Goal: Task Accomplishment & Management: Use online tool/utility

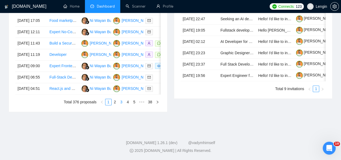
click at [123, 101] on link "3" at bounding box center [121, 102] width 6 height 6
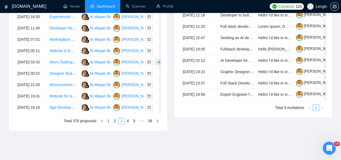
scroll to position [313, 0]
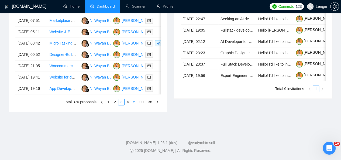
click at [134, 105] on link "5" at bounding box center [134, 102] width 6 height 6
click at [130, 105] on link "6" at bounding box center [128, 102] width 6 height 6
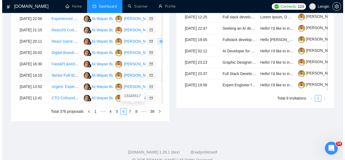
scroll to position [296, 0]
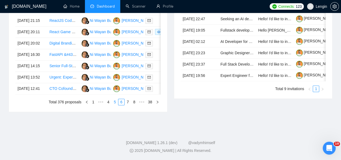
click at [114, 105] on link "5" at bounding box center [115, 102] width 6 height 6
click at [69, 94] on td "Developer needed for managing WordPress website" at bounding box center [63, 88] width 32 height 11
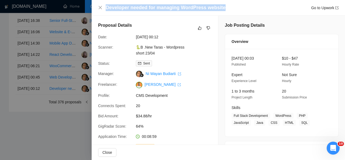
drag, startPoint x: 221, startPoint y: 8, endPoint x: 103, endPoint y: 8, distance: 117.4
click at [103, 8] on div "Developer needed for managing WordPress website Go to Upwork" at bounding box center [218, 7] width 241 height 7
copy h4 "Developer needed for managing WordPress website"
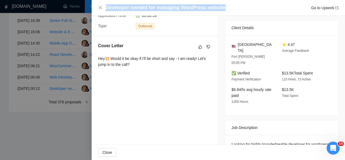
scroll to position [132, 0]
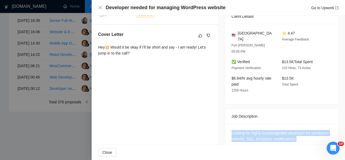
drag, startPoint x: 295, startPoint y: 128, endPoint x: 228, endPoint y: 119, distance: 68.0
click at [228, 124] on div "Looking for highly knowledgeable developer for wordpress website, SQL, template…" at bounding box center [281, 137] width 113 height 27
copy div "Looking for highly knowledgeable developer for wordpress website, SQL, template…"
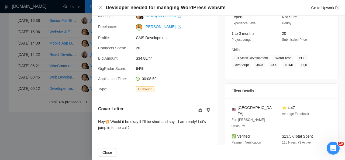
scroll to position [57, 0]
drag, startPoint x: 273, startPoint y: 57, endPoint x: 306, endPoint y: 66, distance: 34.8
click at [306, 66] on span "Full Stack Development WordPress PHP JavaScript Java CSS HTML SQL" at bounding box center [278, 61] width 92 height 13
copy span "WordPress PHP JavaScript Java CSS HTML SQL"
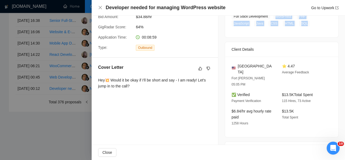
scroll to position [100, 0]
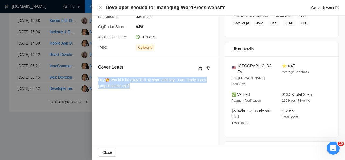
drag, startPoint x: 133, startPoint y: 86, endPoint x: 94, endPoint y: 77, distance: 39.5
click at [94, 77] on div "Cover Letter Hey💥 Would it be okay if I'll be short and say - I am ready! Let's…" at bounding box center [155, 77] width 127 height 40
copy div "Hey💥 Would it be okay if I'll be short and say - I am ready! Let's jump in to t…"
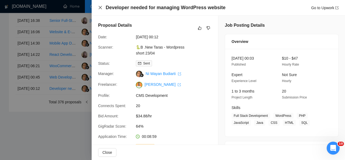
click at [102, 6] on icon "close" at bounding box center [100, 7] width 3 height 3
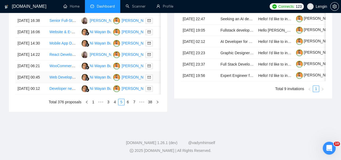
click at [66, 83] on td "Web Developer Needed for Medical Clinic Website&#43;create logo" at bounding box center [63, 77] width 32 height 11
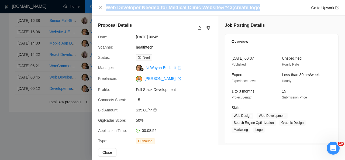
drag, startPoint x: 256, startPoint y: 7, endPoint x: 107, endPoint y: 7, distance: 149.0
click at [107, 7] on div "Web Developer Needed for Medical Clinic Website&#43;create logo Go to Upwork" at bounding box center [222, 7] width 233 height 7
copy h4 "Web Developer Needed for Medical Clinic Website&#43;create logo"
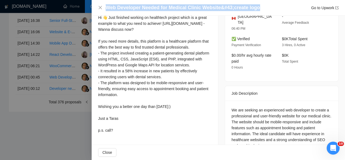
scroll to position [169, 0]
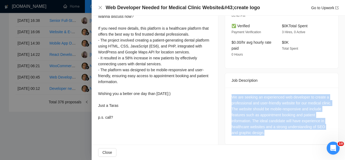
drag, startPoint x: 230, startPoint y: 91, endPoint x: 275, endPoint y: 128, distance: 58.4
click at [275, 128] on div "We are seeking an experienced web developer to create a professional and user-f…" at bounding box center [282, 115] width 100 height 42
copy div "We are seeking an experienced web developer to create a professional and user-f…"
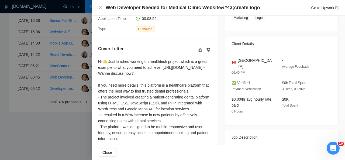
scroll to position [52, 0]
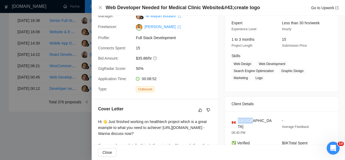
drag, startPoint x: 253, startPoint y: 119, endPoint x: 236, endPoint y: 119, distance: 16.2
click at [236, 119] on div "[GEOGRAPHIC_DATA]" at bounding box center [253, 124] width 42 height 12
copy span "[GEOGRAPHIC_DATA]"
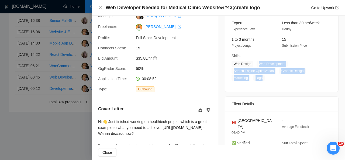
drag, startPoint x: 257, startPoint y: 63, endPoint x: 263, endPoint y: 76, distance: 14.6
click at [263, 76] on span "Web Design Web Development Search Engine Optimization Graphic Design Marketing …" at bounding box center [278, 71] width 92 height 20
copy span "Web Development Search Engine Optimization Graphic Design Marketing Logo"
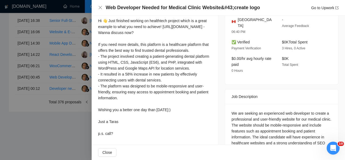
scroll to position [158, 0]
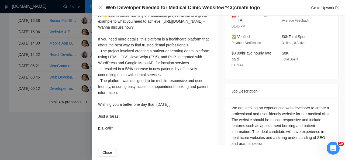
drag, startPoint x: 98, startPoint y: 28, endPoint x: 121, endPoint y: 133, distance: 106.9
click at [121, 131] on div "Hi 👋 Just finished working on healthtech project which is a great example to wh…" at bounding box center [155, 71] width 114 height 119
copy div "Hi 👋 Just finished working on healthtech project which is a great example to wh…"
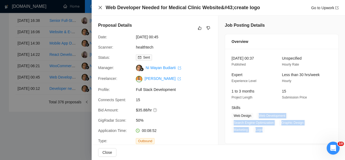
click at [100, 8] on icon "close" at bounding box center [100, 7] width 3 height 3
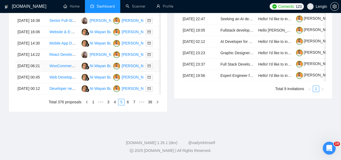
click at [75, 72] on td "WooCommerce Website Speed Optimization Expert Needed" at bounding box center [63, 65] width 32 height 11
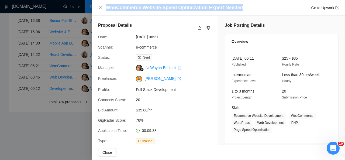
drag, startPoint x: 237, startPoint y: 5, endPoint x: 105, endPoint y: 8, distance: 132.0
click at [105, 8] on div "WooCommerce Website Speed Optimization Expert Needed Go to Upwork" at bounding box center [218, 7] width 241 height 7
copy h4 "WooCommerce Website Speed Optimization Expert Needed"
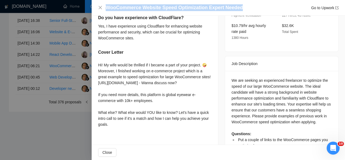
scroll to position [206, 0]
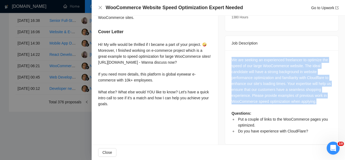
drag, startPoint x: 229, startPoint y: 54, endPoint x: 325, endPoint y: 96, distance: 104.4
click at [325, 96] on div "We are seeking an experienced freelancer to optimize the speed of our large Woo…" at bounding box center [281, 97] width 113 height 94
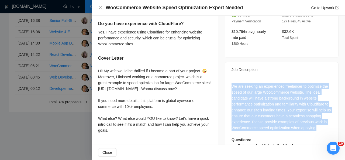
scroll to position [205, 0]
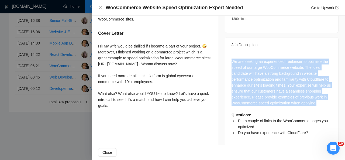
drag, startPoint x: 96, startPoint y: 45, endPoint x: 125, endPoint y: 115, distance: 75.0
click at [125, 115] on div "Put a couple of links to the WooCommerce pages you optimized. While I have exte…" at bounding box center [155, 32] width 127 height 171
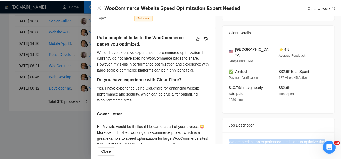
scroll to position [62, 0]
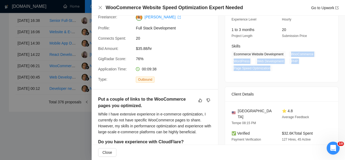
drag, startPoint x: 287, startPoint y: 54, endPoint x: 268, endPoint y: 72, distance: 25.8
click at [268, 72] on div "[DATE] 06:11 Published $25 - $35 Hourly Rate Intermediate Experience Level Less…" at bounding box center [281, 34] width 113 height 95
click at [101, 8] on icon "close" at bounding box center [100, 7] width 4 height 4
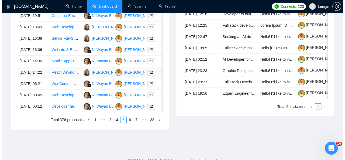
scroll to position [263, 0]
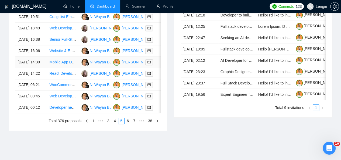
click at [67, 68] on td "Mobile App Developer for Tattoo Shop Booking System" at bounding box center [63, 62] width 32 height 11
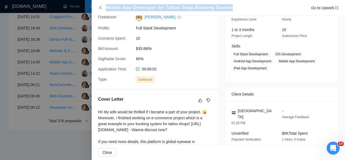
drag, startPoint x: 227, startPoint y: 6, endPoint x: 107, endPoint y: 7, distance: 119.8
click at [107, 7] on h4 "Mobile App Developer for Tattoo Shop Booking System" at bounding box center [169, 7] width 127 height 7
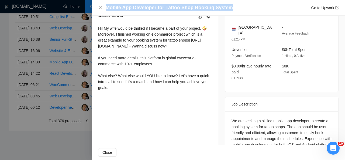
scroll to position [163, 0]
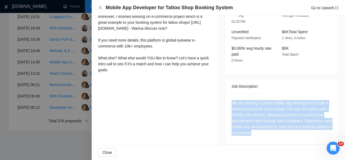
drag, startPoint x: 229, startPoint y: 95, endPoint x: 276, endPoint y: 130, distance: 57.9
click at [276, 130] on div "We are seeking a skilled mobile app developer to create a booking system for ta…" at bounding box center [281, 119] width 113 height 51
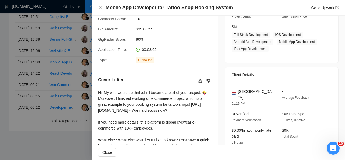
scroll to position [86, 0]
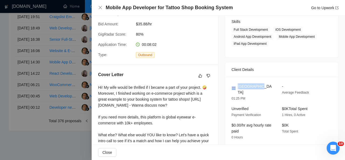
drag, startPoint x: 259, startPoint y: 86, endPoint x: 235, endPoint y: 84, distance: 23.8
click at [235, 84] on div "[GEOGRAPHIC_DATA]" at bounding box center [253, 89] width 42 height 12
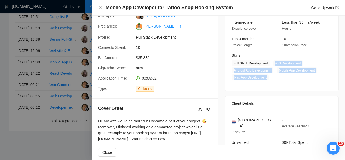
drag, startPoint x: 272, startPoint y: 63, endPoint x: 266, endPoint y: 79, distance: 17.6
click at [266, 79] on span "Full Stack Development iOS Development Android App Development Mobile App Devel…" at bounding box center [278, 70] width 92 height 20
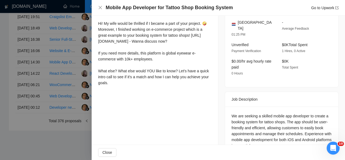
scroll to position [151, 0]
drag, startPoint x: 98, startPoint y: 23, endPoint x: 116, endPoint y: 89, distance: 68.9
click at [116, 85] on div "Hi! My wife would be thrilled if I became a part of your project. 🤪 Moreover, I…" at bounding box center [155, 52] width 114 height 65
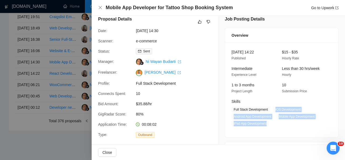
scroll to position [0, 0]
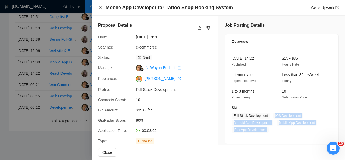
click at [101, 7] on icon "close" at bounding box center [100, 7] width 3 height 3
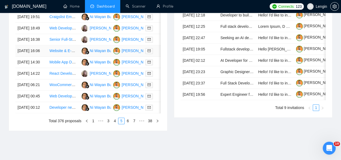
click at [66, 57] on td "Website & E-Commerce Specialist Needed for New Product & Parts Sales Setup" at bounding box center [63, 50] width 32 height 11
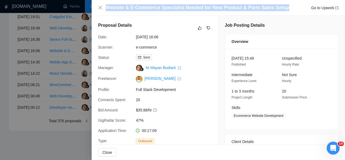
drag, startPoint x: 106, startPoint y: 8, endPoint x: 282, endPoint y: 8, distance: 176.5
click at [282, 8] on div "Website & E-Commerce Specialist Needed for New Product & Parts Sales Setup Go t…" at bounding box center [222, 7] width 233 height 7
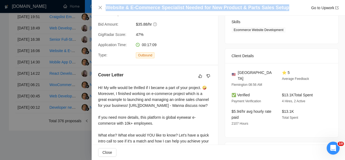
scroll to position [131, 0]
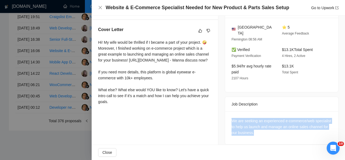
drag, startPoint x: 257, startPoint y: 128, endPoint x: 230, endPoint y: 110, distance: 31.8
click at [230, 111] on div "We are seeking an experienced e-commerce/web specialist to help us launch and m…" at bounding box center [281, 127] width 113 height 33
drag, startPoint x: 98, startPoint y: 42, endPoint x: 124, endPoint y: 121, distance: 83.0
click at [124, 113] on div "Cover Letter Hi! My wife would be thrilled if I became a part of your project. …" at bounding box center [155, 66] width 127 height 93
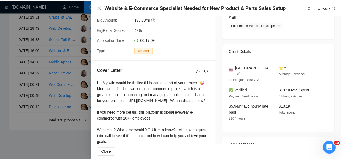
scroll to position [91, 0]
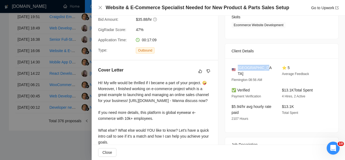
drag, startPoint x: 263, startPoint y: 66, endPoint x: 237, endPoint y: 70, distance: 26.4
click at [237, 70] on div "[GEOGRAPHIC_DATA]" at bounding box center [253, 71] width 42 height 12
click at [100, 8] on icon "close" at bounding box center [100, 7] width 4 height 4
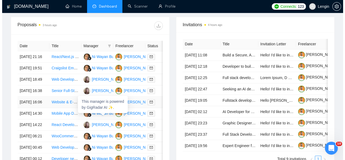
scroll to position [212, 0]
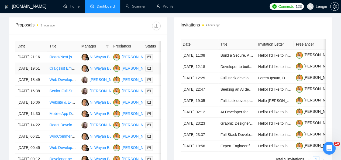
click at [63, 73] on td "Craigslist Email Scraper Development" at bounding box center [63, 68] width 32 height 11
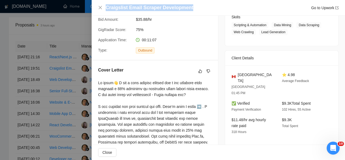
drag, startPoint x: 190, startPoint y: 6, endPoint x: 105, endPoint y: 7, distance: 85.0
click at [105, 7] on div "Craigslist Email Scraper Development Go to Upwork" at bounding box center [218, 7] width 241 height 7
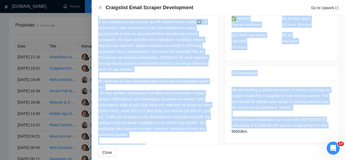
scroll to position [231, 0]
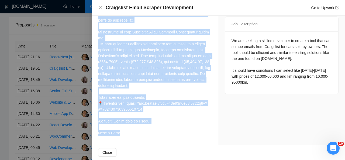
drag, startPoint x: 98, startPoint y: 23, endPoint x: 130, endPoint y: 135, distance: 116.3
click at [130, 135] on div at bounding box center [155, 41] width 114 height 190
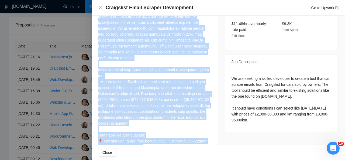
scroll to position [187, 0]
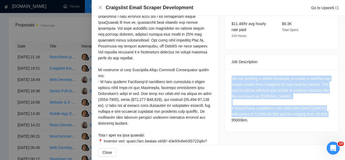
drag, startPoint x: 228, startPoint y: 65, endPoint x: 255, endPoint y: 107, distance: 50.0
click at [255, 107] on div "We are seeking a skilled developer to create a tool that can scrape emails from…" at bounding box center [281, 100] width 113 height 63
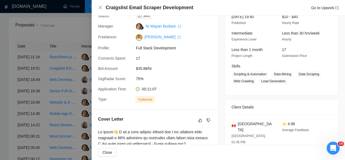
scroll to position [41, 0]
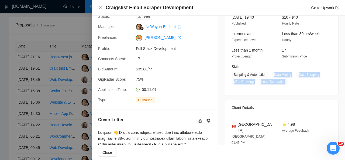
drag, startPoint x: 273, startPoint y: 74, endPoint x: 314, endPoint y: 82, distance: 41.1
click at [314, 82] on span "Scripting & Automation Data Mining Data Scraping Web Crawling Lead Generation" at bounding box center [278, 78] width 92 height 13
click at [101, 7] on icon "close" at bounding box center [100, 7] width 4 height 4
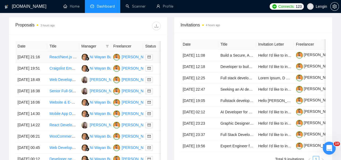
click at [70, 56] on td "React/Next.js + Python/FastAPI Developer for AI Platform Features" at bounding box center [63, 57] width 32 height 11
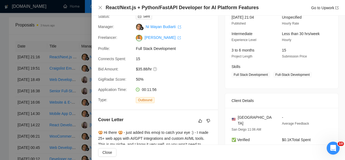
scroll to position [0, 0]
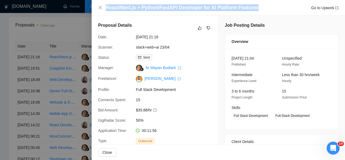
drag, startPoint x: 106, startPoint y: 7, endPoint x: 257, endPoint y: 9, distance: 151.2
click at [257, 9] on div "React/Next.js + Python/FastAPI Developer for AI Platform Features Go to Upwork" at bounding box center [218, 7] width 241 height 7
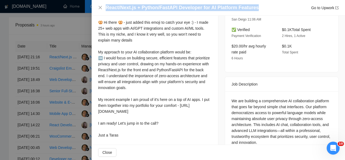
scroll to position [161, 0]
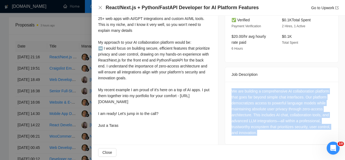
drag, startPoint x: 276, startPoint y: 126, endPoint x: 229, endPoint y: 87, distance: 61.3
click at [229, 87] on div "We are building a comprehensive AI collaboration platform that goes far beyond …" at bounding box center [281, 113] width 113 height 63
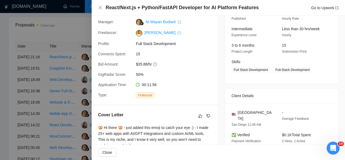
scroll to position [43, 0]
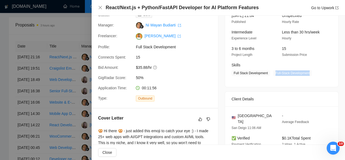
drag, startPoint x: 272, startPoint y: 73, endPoint x: 310, endPoint y: 73, distance: 38.1
click at [310, 73] on span "Full Stack Development Full-Stack Development" at bounding box center [278, 73] width 92 height 6
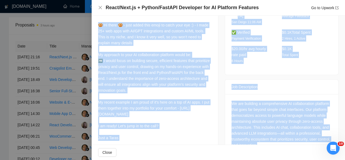
scroll to position [161, 0]
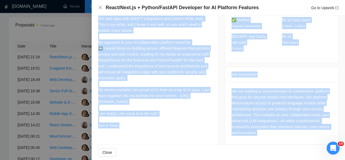
drag, startPoint x: 99, startPoint y: 27, endPoint x: 134, endPoint y: 131, distance: 109.3
click at [134, 128] on div "🥨 Hi there 🥨 - just added this emoji to catch your eye :) - I made 25+ web apps…" at bounding box center [155, 69] width 114 height 119
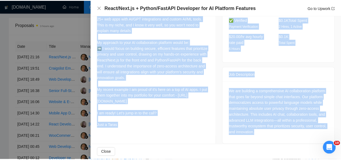
scroll to position [0, 0]
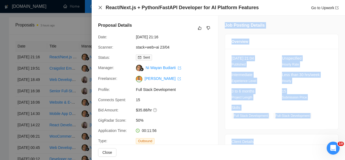
click at [101, 9] on icon "close" at bounding box center [100, 7] width 3 height 3
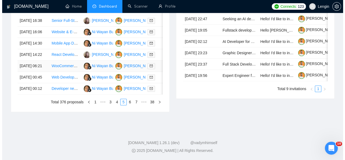
scroll to position [299, 0]
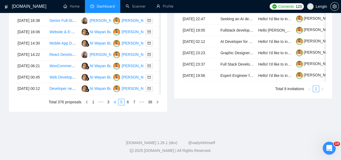
click at [116, 105] on link "4" at bounding box center [115, 102] width 6 height 6
click at [74, 94] on td "React Developer Needed for AI-Powered Rich Text Editor Implementation" at bounding box center [63, 88] width 32 height 11
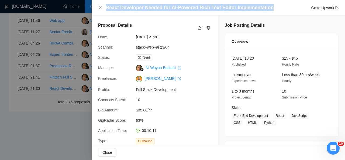
drag, startPoint x: 106, startPoint y: 8, endPoint x: 268, endPoint y: 8, distance: 162.2
click at [268, 8] on div "React Developer Needed for AI-Powered Rich Text Editor Implementation Go to Upw…" at bounding box center [222, 7] width 233 height 7
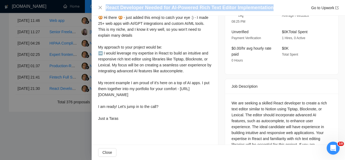
scroll to position [151, 0]
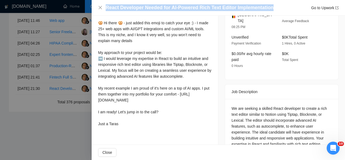
drag, startPoint x: 98, startPoint y: 22, endPoint x: 126, endPoint y: 128, distance: 109.5
click at [126, 128] on div "Cover Letter 🥨 Hi there 🥨 - just added this emoji to catch your eye :) - I made…" at bounding box center [155, 68] width 127 height 135
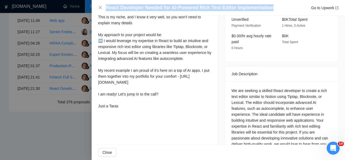
scroll to position [180, 0]
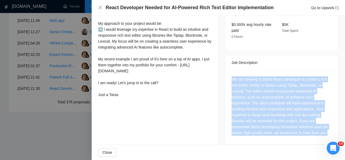
drag, startPoint x: 229, startPoint y: 70, endPoint x: 328, endPoint y: 128, distance: 115.0
click at [328, 128] on div "We are seeking a skilled React developer to create a rich text editor similar t…" at bounding box center [281, 107] width 113 height 74
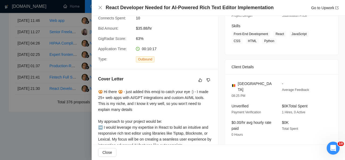
scroll to position [83, 0]
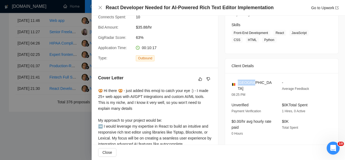
drag, startPoint x: 252, startPoint y: 82, endPoint x: 236, endPoint y: 83, distance: 15.4
click at [236, 83] on div "[GEOGRAPHIC_DATA]" at bounding box center [253, 86] width 42 height 12
drag, startPoint x: 273, startPoint y: 32, endPoint x: 263, endPoint y: 41, distance: 13.0
click at [263, 41] on span "Front-End Development React JavaScript CSS HTML Python" at bounding box center [278, 36] width 92 height 13
click at [100, 6] on icon "close" at bounding box center [100, 7] width 4 height 4
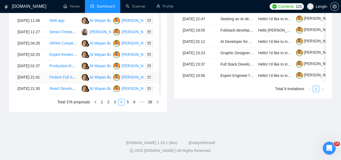
click at [62, 83] on td "Fintech Full Stack Dev / Backend Eng for Stock Research Platform" at bounding box center [63, 77] width 32 height 11
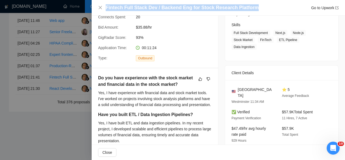
drag, startPoint x: 248, startPoint y: 8, endPoint x: 107, endPoint y: 7, distance: 141.7
click at [107, 7] on h4 "Fintech Full Stack Dev / Backend Eng for Stock Research Platform" at bounding box center [182, 7] width 153 height 7
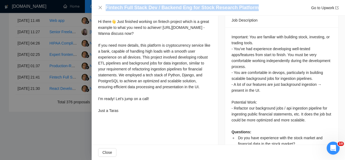
scroll to position [229, 0]
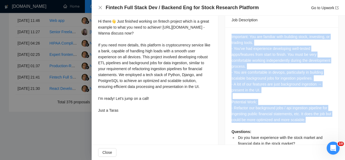
drag, startPoint x: 228, startPoint y: 30, endPoint x: 320, endPoint y: 113, distance: 123.6
click at [320, 113] on div "Important: You are familiar with building stock, investing, or trading tools. -…" at bounding box center [281, 94] width 113 height 135
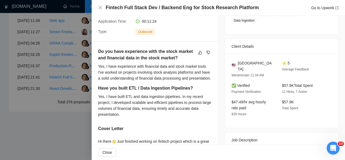
scroll to position [43, 0]
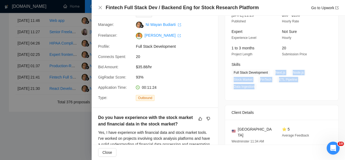
drag, startPoint x: 273, startPoint y: 71, endPoint x: 258, endPoint y: 87, distance: 22.5
click at [258, 87] on span "Full Stack Development Next.js Node.js Stock Market FinTech ETL Pipeline Data I…" at bounding box center [278, 80] width 92 height 20
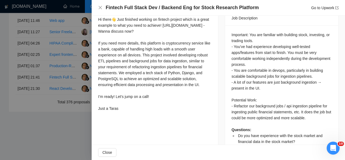
scroll to position [232, 0]
drag, startPoint x: 97, startPoint y: 23, endPoint x: 126, endPoint y: 118, distance: 99.3
click at [126, 118] on div "Do you have experience with the stock market and financial data in the stock ma…" at bounding box center [155, 20] width 127 height 200
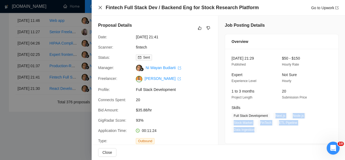
click at [100, 5] on button "Close" at bounding box center [100, 7] width 4 height 5
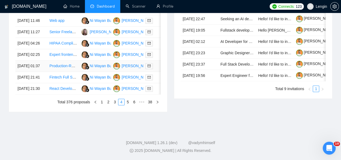
click at [73, 72] on td "Production-Ready Chatbot Development for B2B Website" at bounding box center [63, 65] width 32 height 11
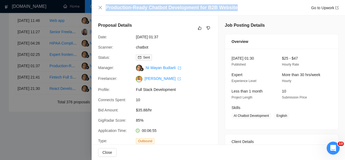
drag, startPoint x: 232, startPoint y: 8, endPoint x: 106, endPoint y: 8, distance: 125.8
click at [106, 8] on div "Production-Ready Chatbot Development for B2B Website Go to Upwork" at bounding box center [222, 7] width 233 height 7
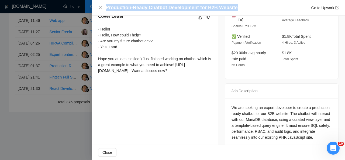
scroll to position [149, 0]
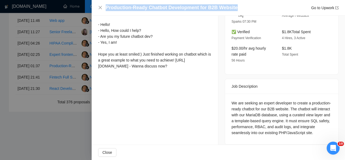
drag, startPoint x: 97, startPoint y: 24, endPoint x: 187, endPoint y: 72, distance: 102.3
click at [187, 72] on div "Cover Letter - Hello! - Hello, How could I help? - Are you my future chatbot de…" at bounding box center [155, 40] width 127 height 76
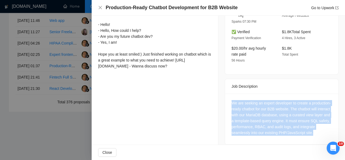
drag, startPoint x: 326, startPoint y: 127, endPoint x: 231, endPoint y: 96, distance: 100.2
click at [232, 100] on div "We are seeking an expert developer to create a production-ready chatbot for our…" at bounding box center [282, 118] width 100 height 36
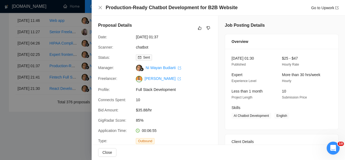
scroll to position [46, 0]
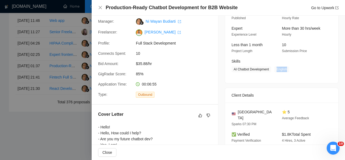
drag, startPoint x: 275, startPoint y: 70, endPoint x: 286, endPoint y: 68, distance: 10.9
click at [286, 68] on span "English" at bounding box center [282, 69] width 15 height 6
click at [100, 7] on icon "close" at bounding box center [100, 7] width 4 height 4
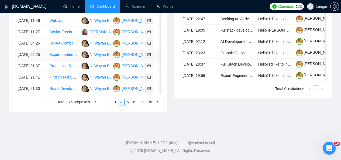
click at [70, 60] on td "Expert frontend UI/UX engineer needed to polish existing NextJS site" at bounding box center [63, 54] width 32 height 11
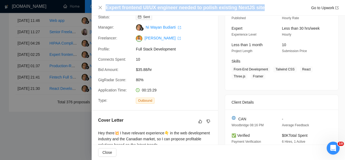
drag, startPoint x: 258, startPoint y: 7, endPoint x: 86, endPoint y: 6, distance: 171.7
click at [86, 6] on div "Expert frontend UI/UX engineer needed to polish existing NextJS site Go to Upwo…" at bounding box center [172, 80] width 345 height 160
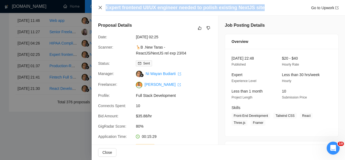
click at [99, 7] on icon "close" at bounding box center [100, 7] width 4 height 4
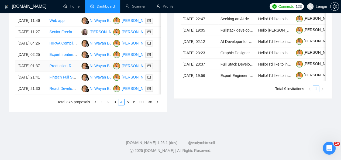
click at [77, 72] on td "Production-Ready Chatbot Development for B2B Website" at bounding box center [63, 65] width 32 height 11
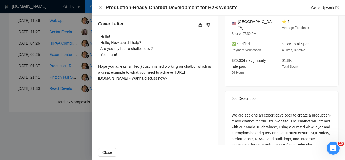
scroll to position [149, 0]
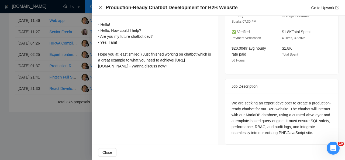
click at [100, 7] on icon "close" at bounding box center [100, 7] width 4 height 4
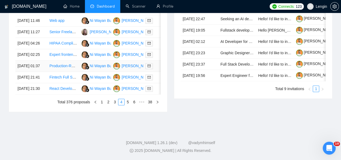
click at [76, 72] on td "Production-Ready Chatbot Development for B2B Website" at bounding box center [63, 65] width 32 height 11
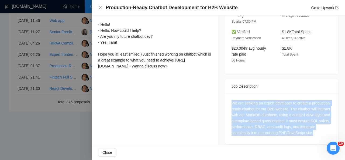
drag, startPoint x: 330, startPoint y: 127, endPoint x: 231, endPoint y: 95, distance: 103.9
click at [231, 95] on div "We are seeking an expert developer to create a production-ready chatbot for our…" at bounding box center [281, 119] width 113 height 51
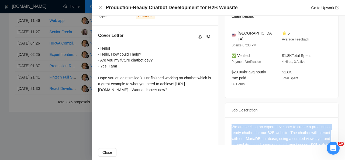
drag, startPoint x: 96, startPoint y: 46, endPoint x: 185, endPoint y: 98, distance: 103.5
click at [185, 98] on div "Cover Letter - Hello! - Hello, How could I help? - Are you my future chatbot de…" at bounding box center [155, 64] width 127 height 76
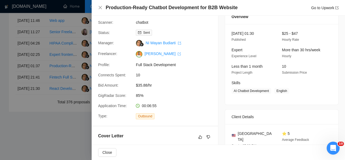
scroll to position [0, 0]
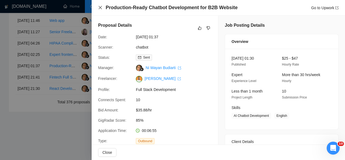
click at [101, 8] on icon "close" at bounding box center [100, 7] width 4 height 4
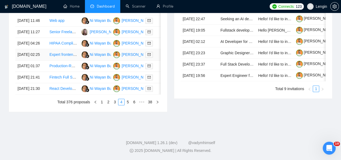
click at [69, 60] on td "Expert frontend UI/UX engineer needed to polish existing NextJS site" at bounding box center [63, 54] width 32 height 11
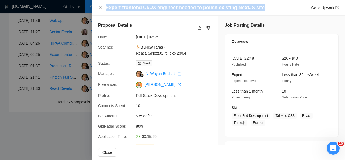
drag, startPoint x: 261, startPoint y: 8, endPoint x: 105, endPoint y: 6, distance: 155.8
click at [105, 6] on div "Expert frontend UI/UX engineer needed to polish existing NextJS site Go to Upwo…" at bounding box center [218, 7] width 241 height 7
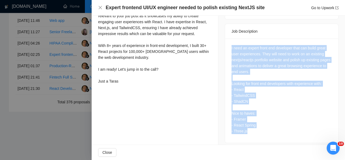
scroll to position [209, 0]
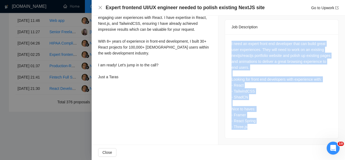
drag, startPoint x: 229, startPoint y: 47, endPoint x: 258, endPoint y: 143, distance: 100.5
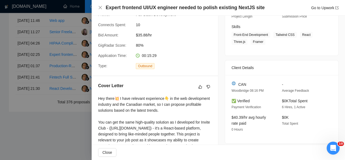
scroll to position [80, 0]
drag, startPoint x: 273, startPoint y: 35, endPoint x: 263, endPoint y: 42, distance: 12.0
click at [263, 42] on span "Front-End Development Tailwind CSS React Three.[PERSON_NAME]" at bounding box center [278, 38] width 92 height 13
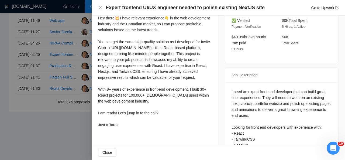
scroll to position [178, 0]
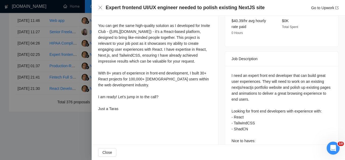
drag, startPoint x: 99, startPoint y: 29, endPoint x: 124, endPoint y: 123, distance: 97.2
click at [124, 112] on div "Hey there💥 I have relevant experience👇 in the web development industry and the …" at bounding box center [155, 55] width 114 height 113
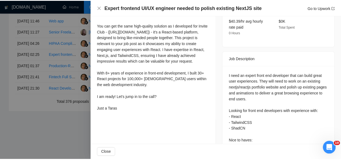
scroll to position [0, 0]
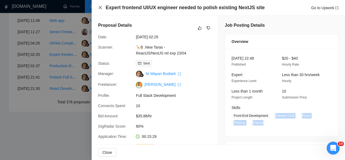
click at [102, 9] on icon "close" at bounding box center [100, 7] width 4 height 4
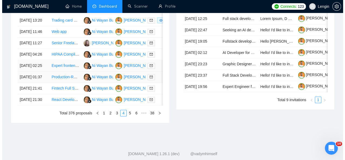
scroll to position [265, 0]
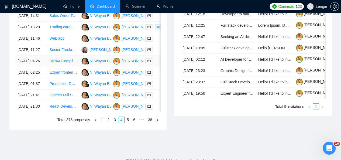
click at [63, 67] on td "HIPAA Compliant Healthcare App Development on AWS" at bounding box center [63, 61] width 32 height 11
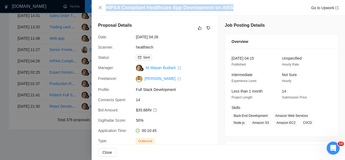
drag, startPoint x: 229, startPoint y: 9, endPoint x: 107, endPoint y: 9, distance: 122.5
click at [107, 9] on div "HIPAA Compliant Healthcare App Development on AWS Go to Upwork" at bounding box center [222, 7] width 233 height 7
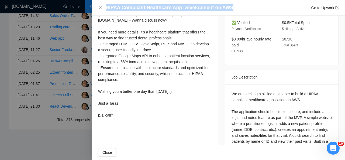
scroll to position [186, 0]
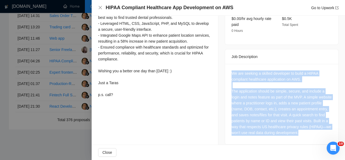
drag, startPoint x: 313, startPoint y: 129, endPoint x: 229, endPoint y: 67, distance: 104.0
click at [232, 70] on div "We are seeking a skilled developer to build a HIPAA compliant healthcare applic…" at bounding box center [282, 102] width 100 height 65
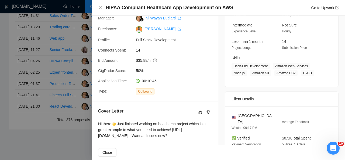
scroll to position [49, 0]
drag, startPoint x: 273, startPoint y: 66, endPoint x: 313, endPoint y: 74, distance: 40.5
click at [313, 74] on span "Back-End Development Amazon Web Services Node.js Amazon S3 Amazon EC2 CI/CD" at bounding box center [278, 69] width 92 height 13
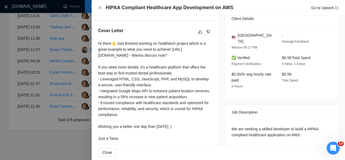
scroll to position [153, 0]
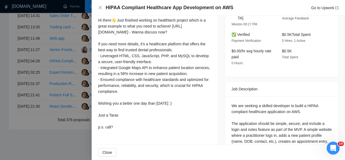
drag, startPoint x: 98, startPoint y: 21, endPoint x: 121, endPoint y: 139, distance: 120.1
click at [121, 139] on div "Cover Letter Hi there👋 Just finished working on healthtech project which is a g…" at bounding box center [155, 68] width 127 height 141
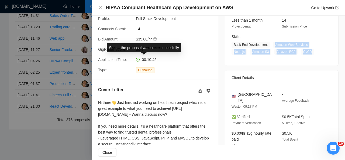
scroll to position [74, 0]
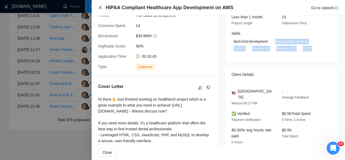
click at [99, 7] on icon "close" at bounding box center [100, 7] width 3 height 3
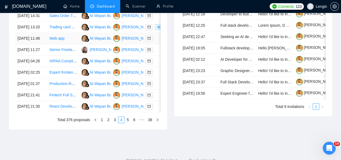
click at [73, 44] on td "Web app" at bounding box center [63, 38] width 32 height 11
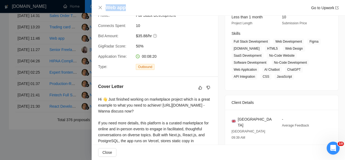
drag, startPoint x: 127, startPoint y: 8, endPoint x: 107, endPoint y: 7, distance: 19.8
click at [107, 7] on div "Web app Go to Upwork" at bounding box center [222, 7] width 233 height 7
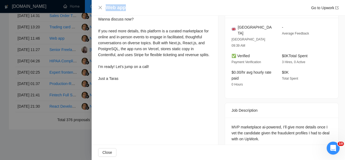
scroll to position [166, 0]
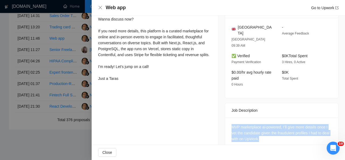
drag, startPoint x: 274, startPoint y: 127, endPoint x: 226, endPoint y: 114, distance: 50.5
click at [226, 118] on div "MVP marketplace ai-powered, I’ll give more details once I vet the candidate giv…" at bounding box center [281, 134] width 113 height 33
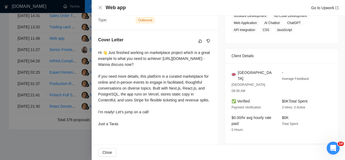
scroll to position [121, 0]
drag, startPoint x: 266, startPoint y: 71, endPoint x: 237, endPoint y: 72, distance: 29.2
click at [237, 72] on div "[GEOGRAPHIC_DATA]" at bounding box center [253, 76] width 42 height 12
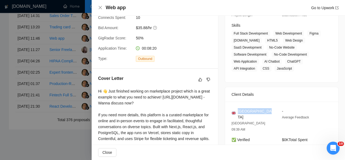
scroll to position [82, 0]
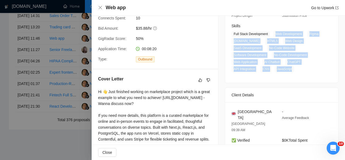
drag, startPoint x: 272, startPoint y: 34, endPoint x: 290, endPoint y: 67, distance: 38.3
click at [290, 67] on span "Full Stack Development Web Development Figma [DOMAIN_NAME] HTML5 Web Design Saa…" at bounding box center [278, 51] width 92 height 41
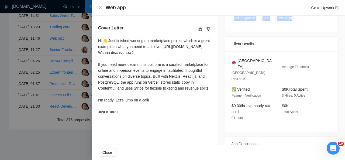
scroll to position [133, 0]
drag, startPoint x: 96, startPoint y: 40, endPoint x: 130, endPoint y: 116, distance: 83.3
click at [130, 116] on div "Cover Letter Hi 👋 Just finished working on marketplace project which is a great…" at bounding box center [155, 70] width 127 height 105
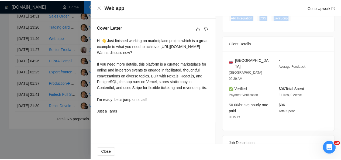
scroll to position [0, 0]
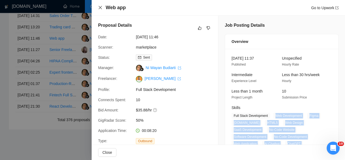
click at [100, 8] on icon "close" at bounding box center [100, 7] width 4 height 4
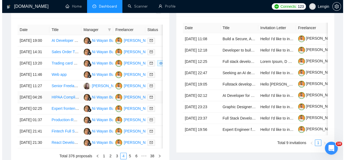
scroll to position [214, 0]
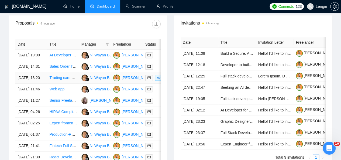
click at [67, 84] on td "Trading card game collection platform for collectors and players of [PERSON_NAM…" at bounding box center [63, 77] width 32 height 11
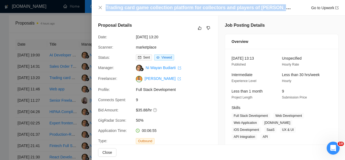
drag, startPoint x: 106, startPoint y: 7, endPoint x: 287, endPoint y: 9, distance: 181.7
click at [287, 9] on div "Trading card game collection platform for collectors and players of [PERSON_NAM…" at bounding box center [218, 7] width 241 height 7
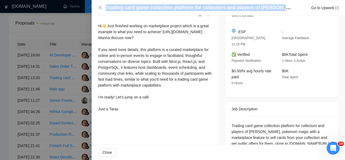
scroll to position [148, 0]
drag, startPoint x: 97, startPoint y: 26, endPoint x: 127, endPoint y: 114, distance: 92.5
click at [127, 114] on div "Cover Letter Hi👋 Just finished working on marketplace project which is a great …" at bounding box center [155, 61] width 127 height 117
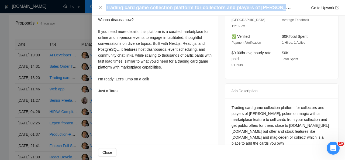
scroll to position [169, 0]
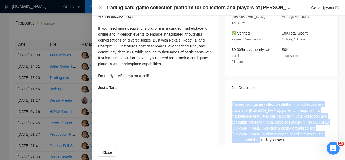
drag, startPoint x: 229, startPoint y: 89, endPoint x: 254, endPoint y: 127, distance: 46.2
click at [254, 127] on div "Trading card game collection platform for collectors and players of [PERSON_NAM…" at bounding box center [281, 123] width 113 height 57
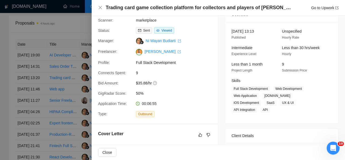
scroll to position [25, 0]
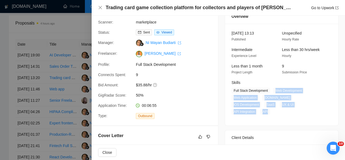
drag, startPoint x: 272, startPoint y: 90, endPoint x: 300, endPoint y: 104, distance: 30.7
click at [300, 104] on span "Full Stack Development Web Development Web Application [DOMAIN_NAME] iOS Develo…" at bounding box center [278, 101] width 92 height 27
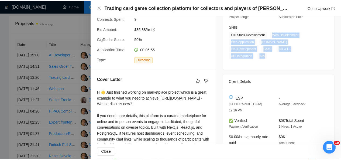
scroll to position [81, 0]
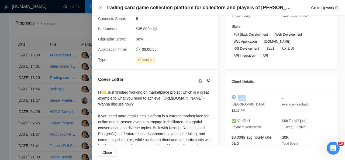
drag, startPoint x: 246, startPoint y: 90, endPoint x: 237, endPoint y: 90, distance: 8.6
click at [237, 95] on div "ESP" at bounding box center [253, 98] width 42 height 6
click at [101, 8] on icon "close" at bounding box center [100, 7] width 4 height 4
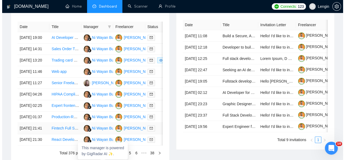
scroll to position [231, 0]
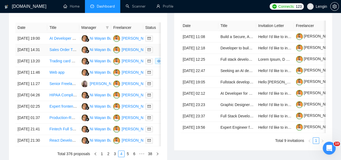
click at [60, 53] on td "Sales Order Tracker with Dashboard Summary Development" at bounding box center [63, 49] width 32 height 11
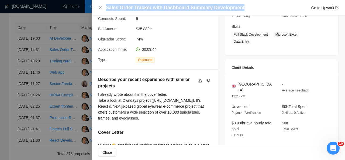
drag, startPoint x: 106, startPoint y: 8, endPoint x: 238, endPoint y: 8, distance: 131.4
click at [238, 8] on div "Sales Order Tracker with Dashboard Summary Development Go to Upwork" at bounding box center [222, 7] width 233 height 7
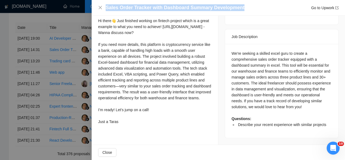
scroll to position [212, 0]
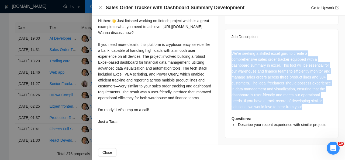
drag, startPoint x: 319, startPoint y: 87, endPoint x: 227, endPoint y: 33, distance: 106.0
click at [227, 44] on div "We're seeking a skilled excel guru to create a comprehensive sales order tracke…" at bounding box center [281, 91] width 113 height 94
drag, startPoint x: 98, startPoint y: 22, endPoint x: 121, endPoint y: 136, distance: 117.0
click at [121, 133] on div "Describe your recent experience with similar projects I already wrote about it …" at bounding box center [155, 39] width 127 height 188
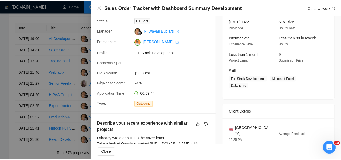
scroll to position [47, 0]
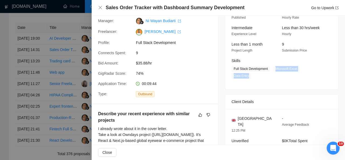
drag, startPoint x: 273, startPoint y: 69, endPoint x: 319, endPoint y: 68, distance: 45.9
click at [319, 68] on span "Full Stack Development Microsoft Excel Data Entry" at bounding box center [278, 72] width 92 height 13
click at [100, 6] on icon "close" at bounding box center [100, 7] width 4 height 4
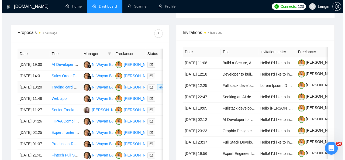
scroll to position [204, 0]
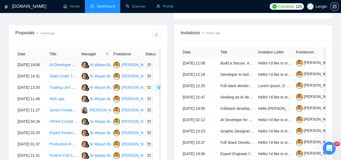
click at [67, 61] on td "AI Developer for Chatbot Development" at bounding box center [63, 64] width 32 height 11
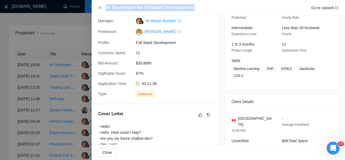
drag, startPoint x: 194, startPoint y: 8, endPoint x: 107, endPoint y: 11, distance: 86.7
click at [107, 11] on div "AI Developer for Chatbot Development Go to Upwork" at bounding box center [222, 7] width 233 height 7
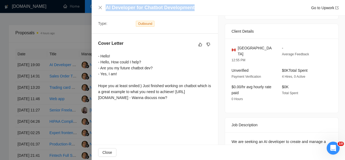
scroll to position [118, 0]
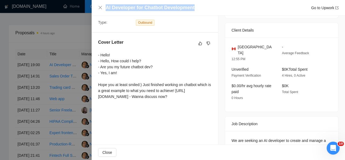
drag, startPoint x: 97, startPoint y: 55, endPoint x: 194, endPoint y: 106, distance: 109.8
click at [194, 106] on div "Cover Letter - Hello! - Hello, How could I help? - Are you my future chatbot de…" at bounding box center [155, 71] width 127 height 76
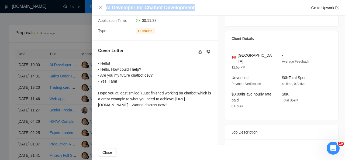
scroll to position [144, 0]
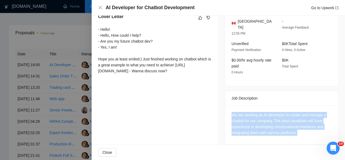
drag, startPoint x: 304, startPoint y: 128, endPoint x: 231, endPoint y: 110, distance: 76.3
click at [232, 112] on div "We are seeking an AI developer to create and manage a chatbot for our company. …" at bounding box center [282, 124] width 100 height 24
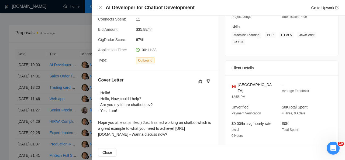
scroll to position [80, 0]
drag, startPoint x: 265, startPoint y: 36, endPoint x: 246, endPoint y: 43, distance: 20.7
click at [246, 43] on span "Machine Learning PHP HTML5 JavaScript CSS 3" at bounding box center [278, 38] width 92 height 13
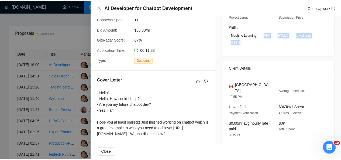
scroll to position [49, 0]
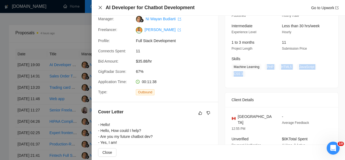
click at [101, 8] on icon "close" at bounding box center [100, 7] width 3 height 3
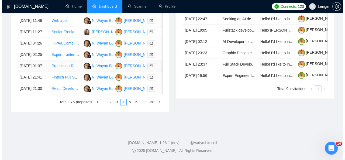
scroll to position [290, 0]
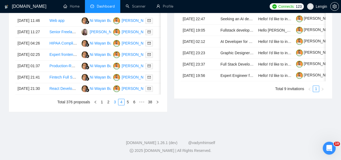
click at [115, 105] on link "3" at bounding box center [115, 102] width 6 height 6
click at [65, 94] on td "Website for doggy daycare" at bounding box center [63, 88] width 32 height 11
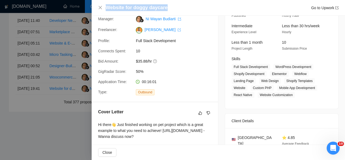
drag, startPoint x: 167, startPoint y: 8, endPoint x: 105, endPoint y: 9, distance: 61.6
click at [105, 9] on div "Website for doggy daycare Go to Upwork" at bounding box center [218, 7] width 241 height 7
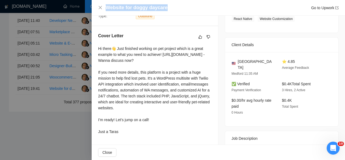
scroll to position [152, 0]
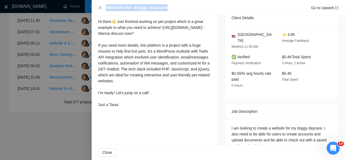
drag, startPoint x: 98, startPoint y: 21, endPoint x: 130, endPoint y: 111, distance: 95.3
click at [130, 111] on div "Cover Letter Hi there👋 Just finished working on pet project which is a great ex…" at bounding box center [155, 57] width 127 height 117
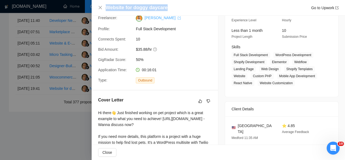
scroll to position [57, 0]
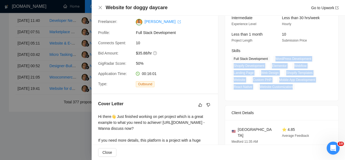
drag, startPoint x: 273, startPoint y: 58, endPoint x: 291, endPoint y: 89, distance: 35.6
click at [291, 89] on span "Full Stack Development WordPress Development Shopify Development Elementor Webf…" at bounding box center [278, 73] width 92 height 34
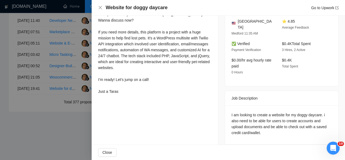
scroll to position [165, 0]
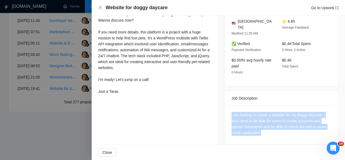
drag, startPoint x: 266, startPoint y: 124, endPoint x: 228, endPoint y: 108, distance: 41.0
click at [228, 108] on div "I am looking to create a website for my doggy daycare. i also need to be able f…" at bounding box center [281, 125] width 113 height 39
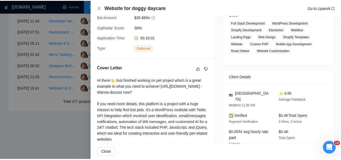
scroll to position [91, 0]
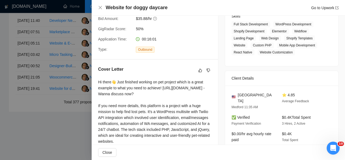
click at [103, 8] on div "Website for doggy daycare Go to Upwork" at bounding box center [218, 7] width 241 height 7
click at [100, 8] on icon "close" at bounding box center [100, 7] width 3 height 3
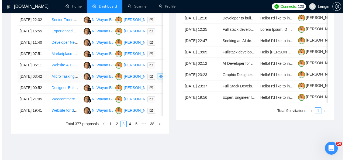
scroll to position [287, 0]
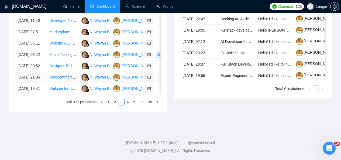
click at [64, 83] on td "Woocommerce Shop Page Updates and Modifications" at bounding box center [63, 77] width 32 height 11
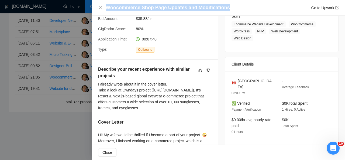
drag, startPoint x: 225, startPoint y: 7, endPoint x: 106, endPoint y: 9, distance: 118.8
click at [106, 9] on div "Woocommerce Shop Page Updates and Modifications Go to Upwork" at bounding box center [222, 7] width 233 height 7
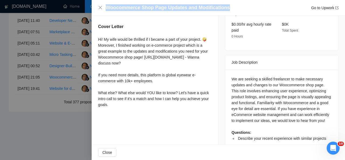
scroll to position [200, 0]
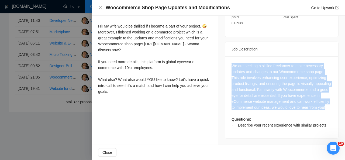
drag, startPoint x: 262, startPoint y: 107, endPoint x: 230, endPoint y: 62, distance: 55.3
click at [232, 63] on div "We are seeking a skilled freelancer to make necessary updates and changes to ou…" at bounding box center [282, 95] width 100 height 65
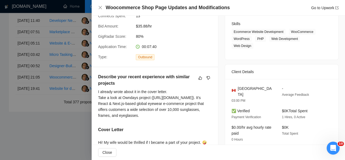
scroll to position [82, 0]
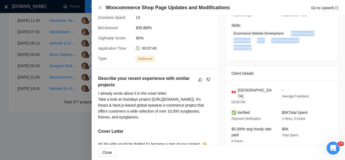
drag, startPoint x: 288, startPoint y: 33, endPoint x: 252, endPoint y: 46, distance: 38.2
click at [252, 46] on span "Ecommerce Website Development WooCommerce WordPress PHP Web Development Web Des…" at bounding box center [278, 40] width 92 height 20
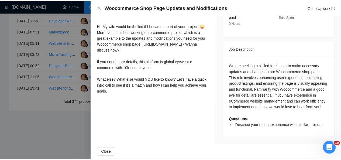
scroll to position [200, 0]
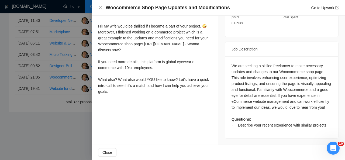
drag, startPoint x: 98, startPoint y: 33, endPoint x: 123, endPoint y: 103, distance: 75.0
click at [123, 103] on div "Describe your recent experience with similar projects I already wrote about it …" at bounding box center [155, 27] width 127 height 152
click at [101, 7] on icon "close" at bounding box center [100, 7] width 3 height 3
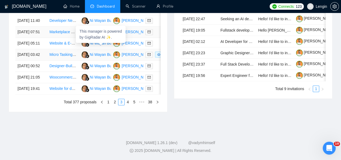
scroll to position [289, 0]
click at [64, 72] on td "Designer-Builder for Event Websites Rebuild" at bounding box center [63, 65] width 32 height 11
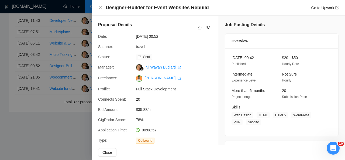
scroll to position [0, 0]
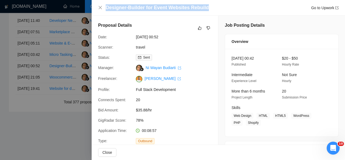
drag, startPoint x: 106, startPoint y: 9, endPoint x: 205, endPoint y: 10, distance: 98.3
click at [205, 10] on div "Designer-Builder for Event Websites Rebuild Go to Upwork" at bounding box center [222, 7] width 233 height 7
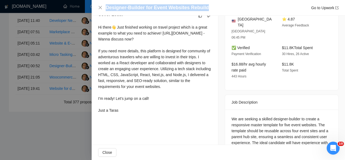
scroll to position [162, 0]
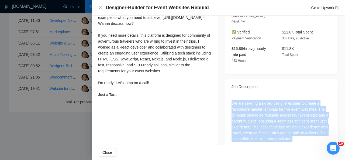
drag, startPoint x: 291, startPoint y: 130, endPoint x: 229, endPoint y: 91, distance: 72.9
click at [229, 94] on div "We are seeking a skilled designer-builder to create a responsive master templat…" at bounding box center [281, 122] width 113 height 57
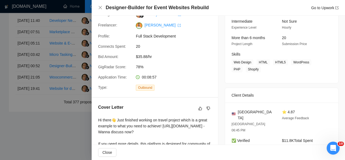
scroll to position [53, 0]
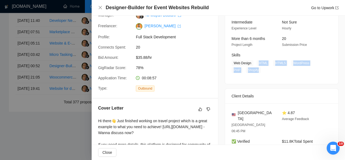
drag, startPoint x: 257, startPoint y: 63, endPoint x: 258, endPoint y: 69, distance: 5.5
click at [258, 69] on span "Web Design HTML HTML5 WordPress PHP Shopify" at bounding box center [278, 66] width 92 height 13
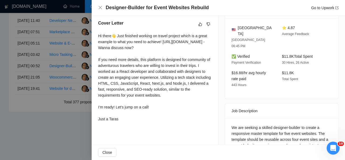
scroll to position [138, 0]
drag, startPoint x: 97, startPoint y: 34, endPoint x: 129, endPoint y: 121, distance: 92.8
click at [129, 121] on div "Cover Letter Hi there👋 Just finished working on travel project which is a great…" at bounding box center [155, 71] width 127 height 117
click at [100, 7] on icon "close" at bounding box center [100, 7] width 4 height 4
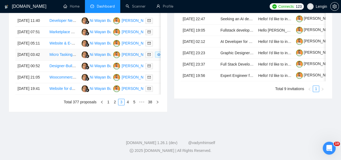
click at [74, 60] on td "Micro Tasking Gamified Marketplace App Development" at bounding box center [63, 54] width 32 height 11
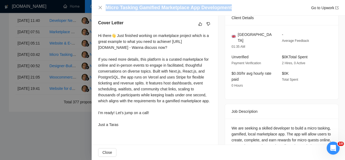
drag, startPoint x: 231, startPoint y: 6, endPoint x: 107, endPoint y: 8, distance: 124.2
click at [107, 8] on div "Micro Tasking Gamified Marketplace App Development Go to Upwork" at bounding box center [222, 7] width 233 height 7
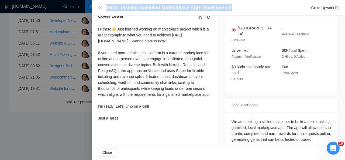
drag, startPoint x: 99, startPoint y: 30, endPoint x: 130, endPoint y: 128, distance: 103.0
click at [130, 121] on div "Hi there👋 Just finished working on marketplace project which is a great example…" at bounding box center [155, 73] width 114 height 95
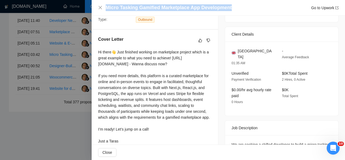
scroll to position [157, 0]
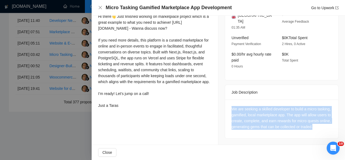
drag, startPoint x: 248, startPoint y: 124, endPoint x: 228, endPoint y: 104, distance: 27.5
click at [228, 104] on div "We are seeking a skilled developer to build a micro tasking, gamified, local ma…" at bounding box center [281, 119] width 113 height 39
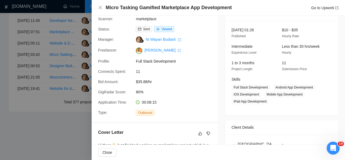
scroll to position [28, 0]
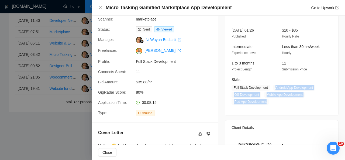
drag, startPoint x: 273, startPoint y: 87, endPoint x: 267, endPoint y: 100, distance: 14.0
click at [267, 100] on span "Full Stack Development Android App Development iOS Development Mobile App Devel…" at bounding box center [278, 95] width 92 height 20
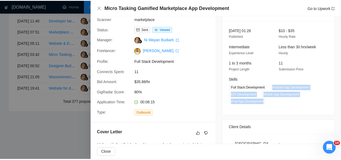
scroll to position [112, 0]
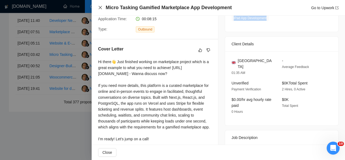
click at [101, 6] on icon "close" at bounding box center [100, 7] width 4 height 4
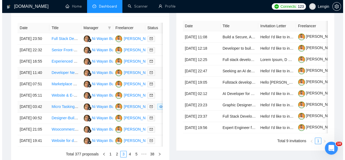
scroll to position [257, 0]
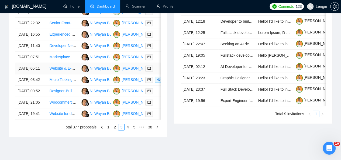
click at [74, 74] on td "Website & E-commerce Shop Development with Training Plan Builder" at bounding box center [63, 68] width 32 height 11
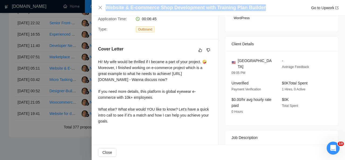
drag, startPoint x: 259, startPoint y: 6, endPoint x: 106, endPoint y: 8, distance: 153.3
click at [106, 8] on div "Website & E-commerce Shop Development with Training Plan Builder Go to Upwork" at bounding box center [222, 7] width 233 height 7
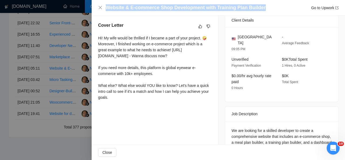
drag, startPoint x: 97, startPoint y: 39, endPoint x: 124, endPoint y: 109, distance: 74.1
click at [124, 109] on div "Cover Letter Hi! My wife would be thrilled if I became a part of your project. …" at bounding box center [155, 62] width 127 height 93
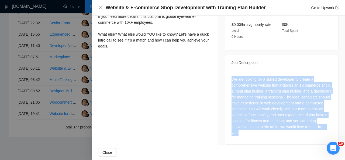
drag, startPoint x: 250, startPoint y: 128, endPoint x: 227, endPoint y: 74, distance: 59.2
click at [227, 74] on div "We are looking for a skilled developer to create a comprehensive website that i…" at bounding box center [281, 107] width 113 height 74
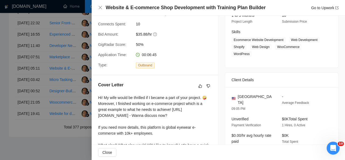
scroll to position [76, 0]
click at [261, 96] on div "[GEOGRAPHIC_DATA]" at bounding box center [253, 100] width 42 height 12
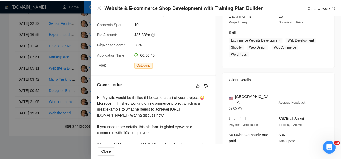
scroll to position [40, 0]
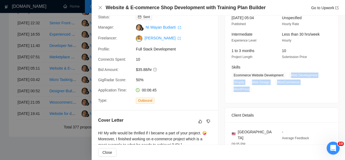
drag, startPoint x: 289, startPoint y: 75, endPoint x: 248, endPoint y: 90, distance: 43.4
click at [248, 90] on span "Ecommerce Website Development Web Development Shopify Web Design WooCommerce Wo…" at bounding box center [278, 82] width 92 height 20
click at [100, 8] on icon "close" at bounding box center [100, 7] width 4 height 4
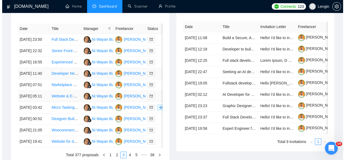
scroll to position [229, 0]
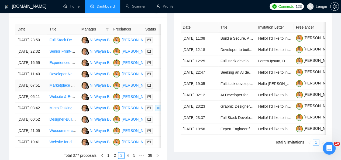
click at [69, 91] on td "Marketplace web app" at bounding box center [63, 85] width 32 height 11
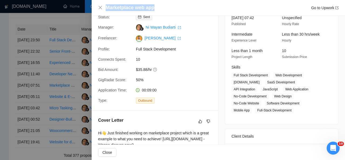
drag, startPoint x: 153, startPoint y: 7, endPoint x: 106, endPoint y: 8, distance: 47.5
click at [106, 8] on div "Marketplace web app Go to Upwork" at bounding box center [222, 7] width 233 height 7
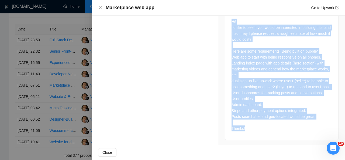
scroll to position [267, 0]
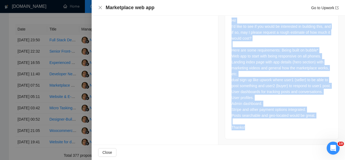
drag, startPoint x: 228, startPoint y: 23, endPoint x: 259, endPoint y: 140, distance: 121.3
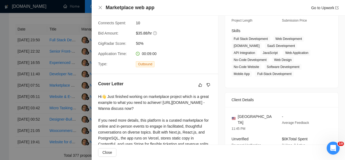
scroll to position [77, 0]
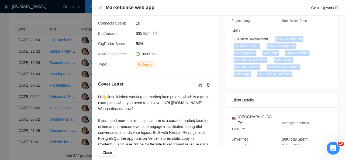
drag, startPoint x: 273, startPoint y: 38, endPoint x: 292, endPoint y: 76, distance: 42.4
click at [292, 76] on span "Full Stack Development Web Development [DOMAIN_NAME] SaaS Development API Integ…" at bounding box center [278, 56] width 92 height 41
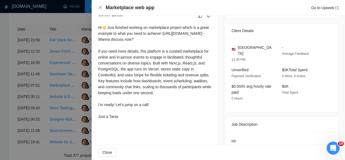
scroll to position [146, 0]
drag, startPoint x: 97, startPoint y: 28, endPoint x: 123, endPoint y: 121, distance: 97.2
click at [123, 121] on div "Cover Letter Hi👋 Just finished working on marketplace project which is a great …" at bounding box center [155, 66] width 127 height 123
click at [101, 6] on icon "close" at bounding box center [100, 7] width 4 height 4
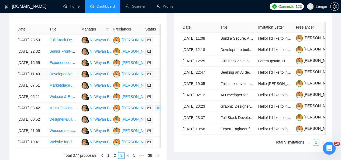
click at [69, 80] on td "Developer Needed for Music-based Fantasy Sports App" at bounding box center [63, 74] width 32 height 11
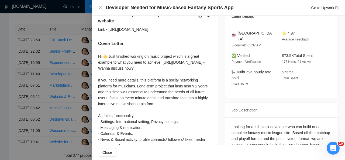
click at [69, 88] on div at bounding box center [172, 80] width 345 height 160
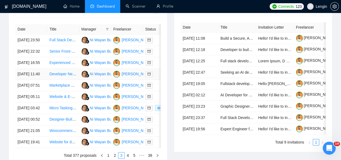
click at [69, 80] on td "Developer Needed for Music-based Fantasy Sports App" at bounding box center [63, 74] width 32 height 11
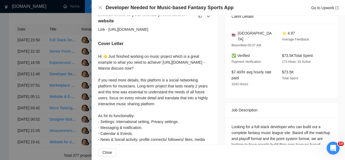
click at [69, 88] on div at bounding box center [172, 80] width 345 height 160
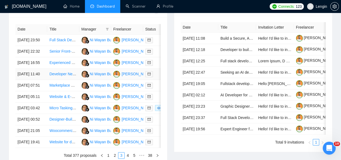
click at [69, 80] on td "Developer Needed for Music-based Fantasy Sports App" at bounding box center [63, 74] width 32 height 11
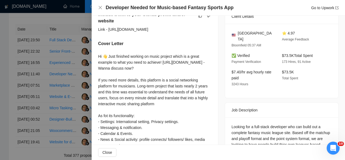
scroll to position [0, 0]
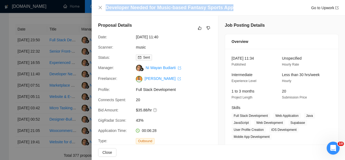
drag, startPoint x: 106, startPoint y: 6, endPoint x: 227, endPoint y: 7, distance: 120.9
click at [227, 7] on h4 "Developer Needed for Music-based Fantasy Sports App" at bounding box center [170, 7] width 128 height 7
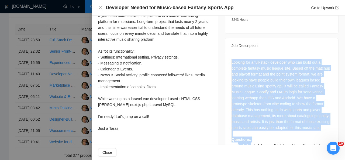
scroll to position [231, 0]
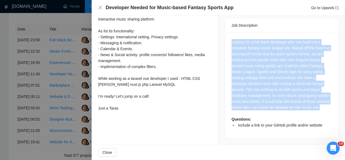
drag, startPoint x: 228, startPoint y: 67, endPoint x: 246, endPoint y: 108, distance: 44.7
click at [246, 108] on div "Looking for a full-stack developer who can build out a complete fantasy music l…" at bounding box center [281, 86] width 113 height 106
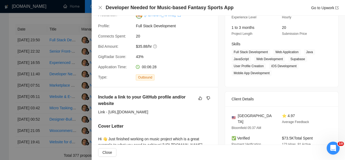
scroll to position [64, 0]
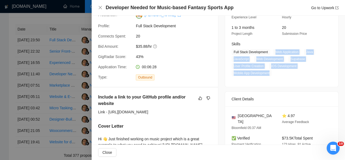
drag, startPoint x: 273, startPoint y: 51, endPoint x: 269, endPoint y: 75, distance: 24.0
click at [269, 75] on span "Full Stack Development Web Application Java JavaScript Web Development Supabase…" at bounding box center [278, 62] width 92 height 27
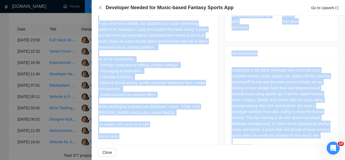
scroll to position [231, 0]
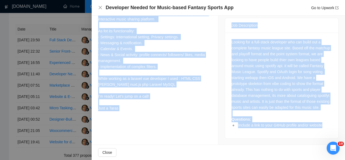
drag, startPoint x: 97, startPoint y: 26, endPoint x: 138, endPoint y: 123, distance: 105.5
click at [138, 120] on div "Include a link to your GitHub profile and/or website Link - [URL][DOMAIN_NAME] …" at bounding box center [155, 20] width 127 height 200
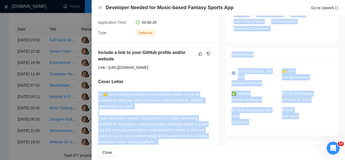
scroll to position [109, 0]
click at [100, 6] on icon "close" at bounding box center [100, 7] width 4 height 4
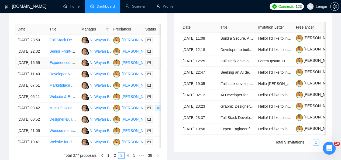
click at [72, 69] on td "Experienced WordPress WooCommerce Developer Needed" at bounding box center [63, 62] width 32 height 11
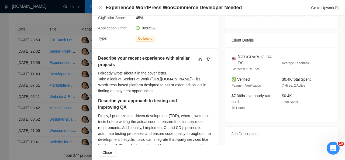
scroll to position [0, 0]
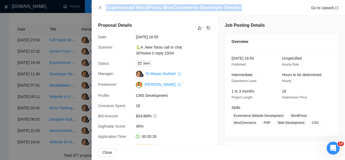
drag, startPoint x: 238, startPoint y: 7, endPoint x: 107, endPoint y: 7, distance: 131.2
click at [107, 7] on div "Experienced WordPress WooCommerce Developer Needed Go to Upwork" at bounding box center [222, 7] width 233 height 7
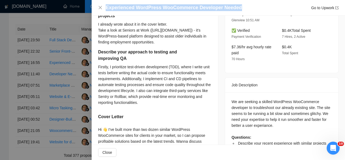
scroll to position [211, 0]
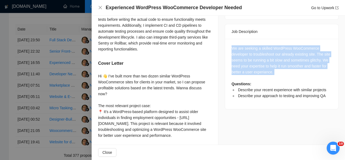
drag, startPoint x: 229, startPoint y: 42, endPoint x: 285, endPoint y: 69, distance: 62.3
click at [285, 69] on div "We are seeking a skilled WordPress WooCommerce developer to troubleshoot our al…" at bounding box center [281, 74] width 113 height 70
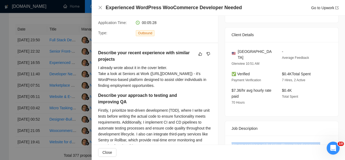
scroll to position [80, 0]
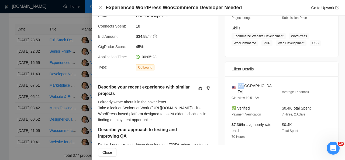
drag, startPoint x: 245, startPoint y: 84, endPoint x: 238, endPoint y: 84, distance: 7.0
click at [238, 84] on div "[GEOGRAPHIC_DATA]" at bounding box center [253, 89] width 42 height 12
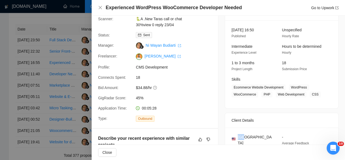
scroll to position [65, 0]
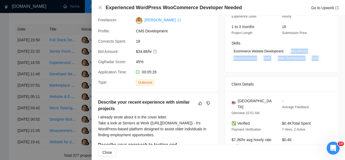
drag, startPoint x: 289, startPoint y: 51, endPoint x: 323, endPoint y: 59, distance: 34.8
click at [323, 59] on div "Skills Ecommerce Website Development WordPress WooCommerce PHP Web Development …" at bounding box center [278, 50] width 97 height 21
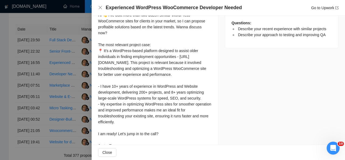
scroll to position [302, 0]
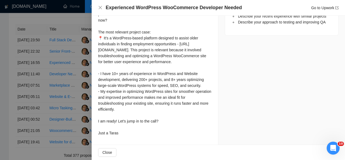
drag, startPoint x: 98, startPoint y: 26, endPoint x: 125, endPoint y: 136, distance: 113.2
click at [125, 136] on div "Describe your recent experience with similar projects I already wrote about it …" at bounding box center [155, 9] width 127 height 272
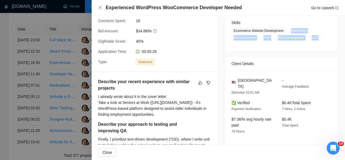
scroll to position [0, 0]
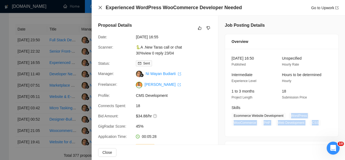
click at [100, 8] on icon "close" at bounding box center [100, 7] width 4 height 4
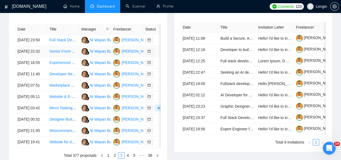
click at [69, 56] on td "Senior Front-End Developer - Healthcare Platform" at bounding box center [63, 51] width 32 height 11
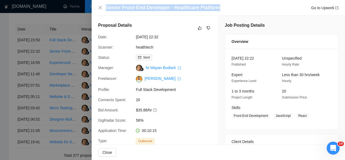
drag, startPoint x: 216, startPoint y: 8, endPoint x: 104, endPoint y: 9, distance: 112.3
click at [104, 9] on div "Senior Front-End Developer - Healthcare Platform Go to Upwork" at bounding box center [218, 7] width 241 height 7
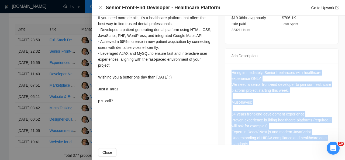
scroll to position [238, 0]
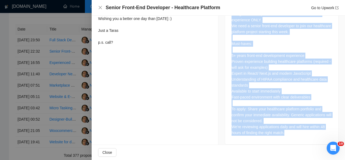
drag, startPoint x: 228, startPoint y: 66, endPoint x: 289, endPoint y: 127, distance: 86.5
click at [289, 127] on div "Hiring immediately. Senior freelancers with healthcare experience ONLY. We need…" at bounding box center [281, 75] width 113 height 140
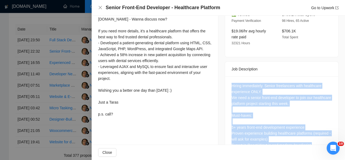
scroll to position [150, 0]
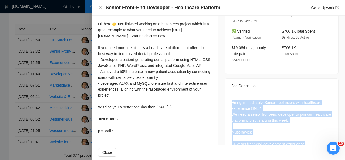
drag, startPoint x: 96, startPoint y: 24, endPoint x: 125, endPoint y: 136, distance: 115.5
click at [125, 136] on div "Cover Letter Hi there👋 Just finished working on a healthtech project which is a…" at bounding box center [155, 72] width 127 height 141
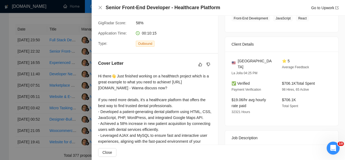
scroll to position [96, 0]
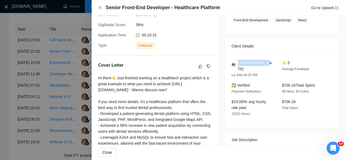
drag, startPoint x: 262, startPoint y: 62, endPoint x: 238, endPoint y: 64, distance: 24.7
click at [238, 64] on div "[GEOGRAPHIC_DATA]" at bounding box center [253, 66] width 42 height 12
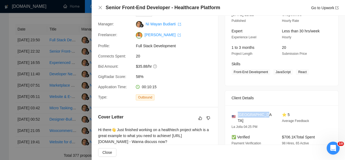
scroll to position [41, 0]
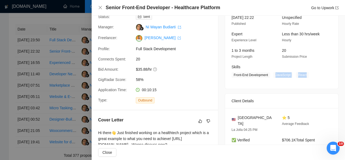
drag, startPoint x: 273, startPoint y: 73, endPoint x: 304, endPoint y: 74, distance: 31.3
click at [304, 74] on span "Front-End Development JavaScript React" at bounding box center [278, 75] width 92 height 6
click at [101, 7] on icon "close" at bounding box center [100, 7] width 3 height 3
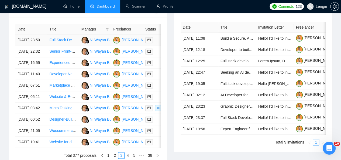
click at [59, 38] on td "Full Stack Developer for Healthcare Backend" at bounding box center [63, 40] width 32 height 11
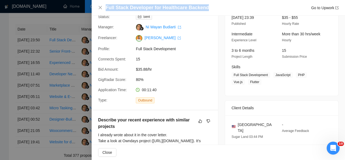
drag, startPoint x: 205, startPoint y: 7, endPoint x: 106, endPoint y: 6, distance: 99.1
click at [106, 6] on div "Full Stack Developer for Healthcare Backend Go to Upwork" at bounding box center [218, 7] width 241 height 7
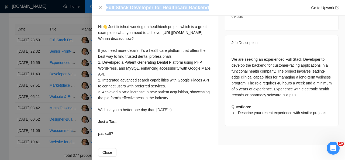
scroll to position [212, 0]
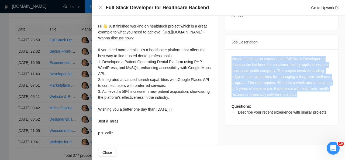
drag, startPoint x: 325, startPoint y: 75, endPoint x: 229, endPoint y: 43, distance: 101.4
click at [229, 49] on div "We are seeking an experienced Full Stack Developer to develop the backend for c…" at bounding box center [281, 87] width 113 height 76
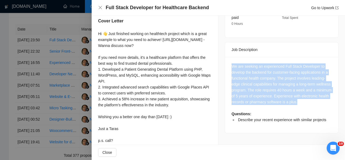
scroll to position [206, 0]
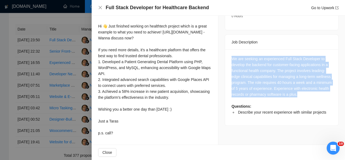
drag, startPoint x: 98, startPoint y: 26, endPoint x: 118, endPoint y: 137, distance: 113.2
click at [118, 136] on div "Hi 👋 Just finished working on healthtech project which is a great example to wh…" at bounding box center [155, 79] width 114 height 113
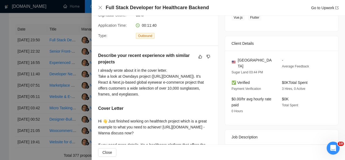
scroll to position [105, 0]
drag, startPoint x: 261, startPoint y: 61, endPoint x: 238, endPoint y: 61, distance: 23.2
click at [238, 61] on div "[GEOGRAPHIC_DATA]" at bounding box center [253, 63] width 42 height 12
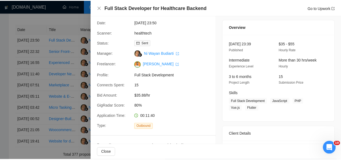
scroll to position [14, 0]
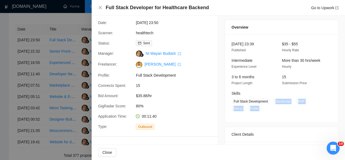
drag, startPoint x: 272, startPoint y: 102, endPoint x: 247, endPoint y: 110, distance: 26.4
click at [247, 110] on span "Full Stack Development JavaScript PHP Vue.js Flutter" at bounding box center [278, 105] width 92 height 13
click at [101, 7] on icon "close" at bounding box center [100, 7] width 3 height 3
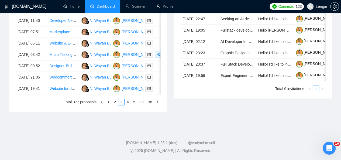
scroll to position [303, 0]
click at [116, 105] on link "2" at bounding box center [115, 102] width 6 height 6
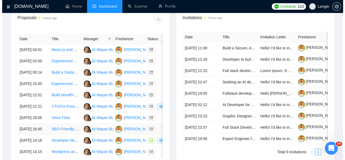
scroll to position [287, 0]
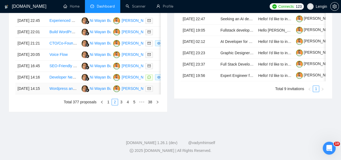
click at [63, 94] on td "Wordpress and SEO Expert Needed on On-going Part-time Basis" at bounding box center [63, 88] width 32 height 11
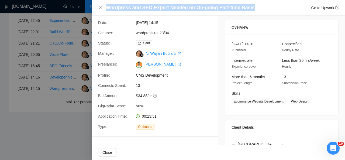
drag, startPoint x: 249, startPoint y: 6, endPoint x: 86, endPoint y: 9, distance: 163.3
click at [86, 9] on div "Wordpress and SEO Expert Needed on On-going Part-time Basis Go to Upwork Propos…" at bounding box center [172, 80] width 345 height 160
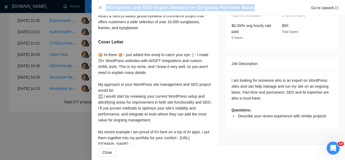
scroll to position [171, 0]
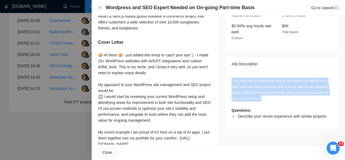
drag, startPoint x: 266, startPoint y: 95, endPoint x: 230, endPoint y: 75, distance: 40.7
click at [232, 78] on div "I am looking for someone who is an expert on WordPress sites and can help manag…" at bounding box center [282, 99] width 100 height 42
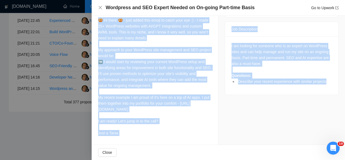
scroll to position [218, 0]
drag, startPoint x: 99, startPoint y: 33, endPoint x: 131, endPoint y: 140, distance: 110.8
click at [131, 140] on div "Describe your recent experience with similar projects I already wrote about it …" at bounding box center [155, 45] width 127 height 200
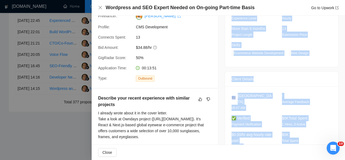
scroll to position [62, 0]
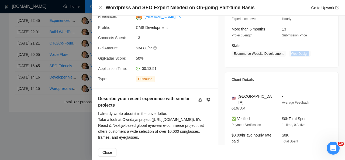
drag, startPoint x: 288, startPoint y: 52, endPoint x: 306, endPoint y: 52, distance: 17.8
click at [306, 52] on span "Web Design" at bounding box center [300, 54] width 22 height 6
click at [102, 7] on icon "close" at bounding box center [100, 7] width 4 height 4
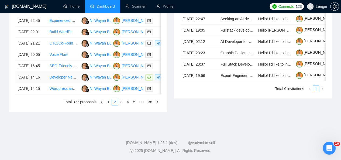
click at [60, 83] on td "Developer Needed for Below-Market Car Alert Bot" at bounding box center [63, 77] width 32 height 11
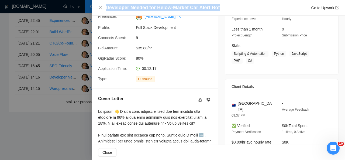
drag, startPoint x: 218, startPoint y: 6, endPoint x: 107, endPoint y: 5, distance: 111.2
click at [107, 5] on div "Developer Needed for Below-Market Car Alert Bot Go to Upwork" at bounding box center [222, 7] width 233 height 7
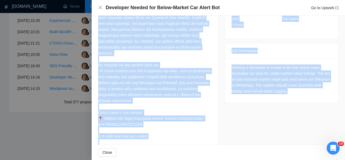
scroll to position [213, 0]
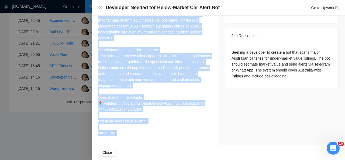
drag, startPoint x: 97, startPoint y: 25, endPoint x: 146, endPoint y: 135, distance: 121.1
click at [146, 135] on div "Cover Letter" at bounding box center [155, 44] width 127 height 200
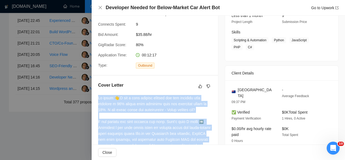
scroll to position [39, 0]
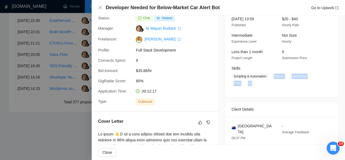
drag, startPoint x: 273, startPoint y: 76, endPoint x: 253, endPoint y: 84, distance: 21.8
click at [253, 84] on span "Scripting & Automation Python JavaScript PHP C#" at bounding box center [278, 79] width 92 height 13
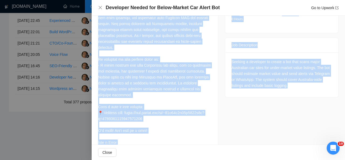
scroll to position [213, 0]
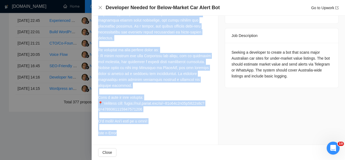
drag, startPoint x: 98, startPoint y: 23, endPoint x: 128, endPoint y: 133, distance: 114.3
click at [128, 133] on div "Cover Letter" at bounding box center [155, 44] width 127 height 200
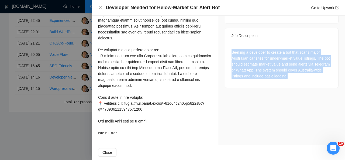
drag, startPoint x: 296, startPoint y: 67, endPoint x: 230, endPoint y: 43, distance: 70.2
click at [232, 49] on div "Seeking a developer to create a bot that scans major Australian car sites for u…" at bounding box center [282, 64] width 100 height 30
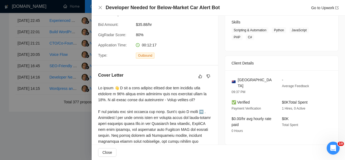
scroll to position [85, 0]
click at [102, 9] on icon "close" at bounding box center [100, 7] width 4 height 4
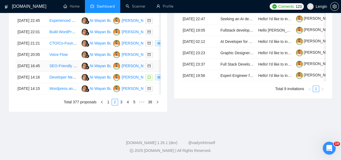
click at [75, 72] on td "SEO-Friendly WordPress Website Development" at bounding box center [63, 65] width 32 height 11
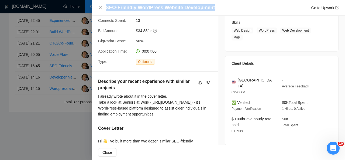
drag, startPoint x: 209, startPoint y: 8, endPoint x: 107, endPoint y: 5, distance: 102.1
click at [107, 5] on h4 "SEO-Friendly WordPress Website Development" at bounding box center [160, 7] width 109 height 7
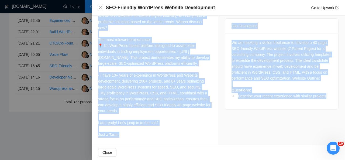
scroll to position [242, 0]
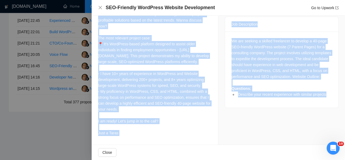
drag, startPoint x: 98, startPoint y: 22, endPoint x: 140, endPoint y: 130, distance: 116.1
click at [140, 130] on div "Hi 👋 I’ve built more than two dozen similar SEO-friendly WordPress websites for…" at bounding box center [155, 70] width 114 height 131
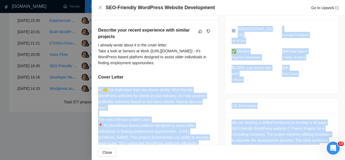
scroll to position [200, 0]
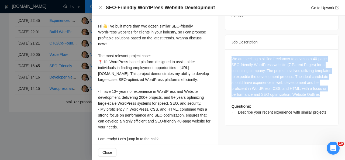
drag, startPoint x: 248, startPoint y: 93, endPoint x: 225, endPoint y: 48, distance: 50.7
click at [225, 49] on div "We are seeking a skilled freelancer to develop a 40-page SEO-friendly WordPress…" at bounding box center [281, 87] width 113 height 76
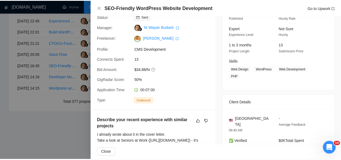
scroll to position [46, 0]
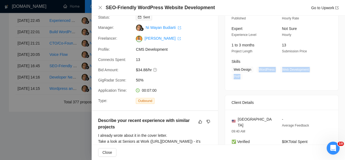
drag, startPoint x: 256, startPoint y: 70, endPoint x: 241, endPoint y: 76, distance: 16.7
click at [241, 76] on span "Web Design WordPress Web Development PHP" at bounding box center [278, 73] width 92 height 13
click at [101, 7] on icon "close" at bounding box center [100, 7] width 4 height 4
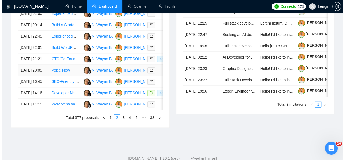
scroll to position [258, 0]
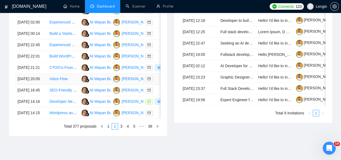
click at [59, 85] on td "Voice Flow" at bounding box center [63, 78] width 32 height 11
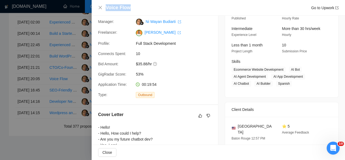
drag, startPoint x: 134, startPoint y: 6, endPoint x: 107, endPoint y: 4, distance: 27.0
click at [107, 4] on div "Voice Flow Go to Upwork" at bounding box center [222, 7] width 233 height 7
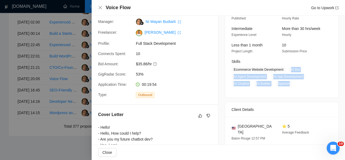
drag, startPoint x: 289, startPoint y: 69, endPoint x: 288, endPoint y: 84, distance: 15.7
click at [288, 84] on span "Ecommerce Website Development AI Bot AI Agent Development AI App Development AI…" at bounding box center [278, 77] width 92 height 20
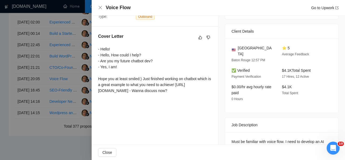
scroll to position [181, 0]
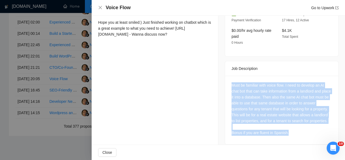
drag, startPoint x: 289, startPoint y: 130, endPoint x: 224, endPoint y: 74, distance: 85.6
click at [225, 76] on div "Must be familiar with voice flow. I need to develop an AI chat bot that can tak…" at bounding box center [281, 110] width 113 height 69
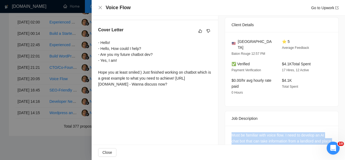
scroll to position [131, 0]
drag, startPoint x: 186, startPoint y: 91, endPoint x: 97, endPoint y: 39, distance: 103.4
click at [97, 39] on div "Cover Letter - Hello! - Hello, How could I help? - Are you my future chatbot de…" at bounding box center [155, 58] width 127 height 76
click at [101, 6] on icon "close" at bounding box center [100, 7] width 4 height 4
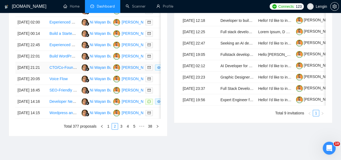
click at [69, 73] on td "CTO/Co-Founder for Health-Tech Startup" at bounding box center [63, 67] width 32 height 11
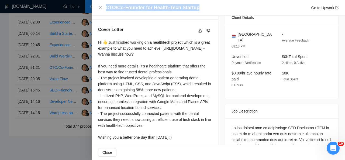
drag, startPoint x: 199, startPoint y: 8, endPoint x: 107, endPoint y: 9, distance: 92.6
click at [107, 9] on div "CTO/Co-Founder for Health-Tech Startup Go to Upwork" at bounding box center [222, 7] width 233 height 7
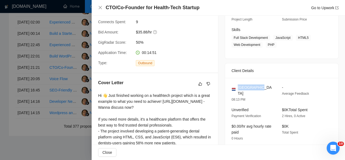
drag, startPoint x: 257, startPoint y: 89, endPoint x: 237, endPoint y: 86, distance: 20.4
click at [237, 86] on div "[GEOGRAPHIC_DATA]" at bounding box center [253, 90] width 42 height 12
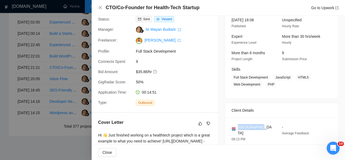
scroll to position [25, 0]
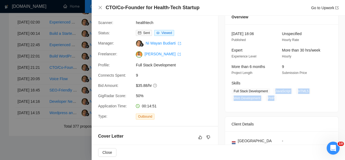
drag, startPoint x: 273, startPoint y: 91, endPoint x: 273, endPoint y: 100, distance: 8.7
click at [273, 100] on span "Full Stack Development JavaScript HTML5 Web Development PHP" at bounding box center [278, 94] width 92 height 13
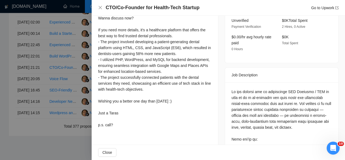
scroll to position [149, 0]
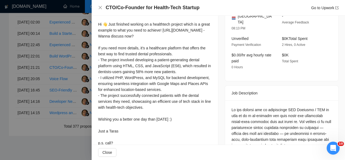
drag, startPoint x: 98, startPoint y: 24, endPoint x: 121, endPoint y: 134, distance: 112.5
click at [121, 134] on div "Hi 👋 Just finished working on a healthtech project which is a great example to …" at bounding box center [155, 83] width 114 height 125
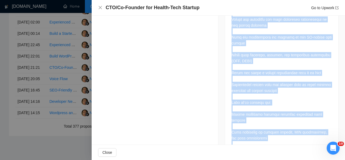
scroll to position [370, 0]
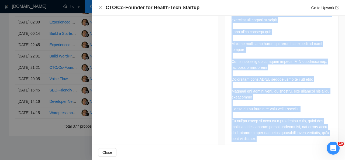
drag, startPoint x: 229, startPoint y: 29, endPoint x: 281, endPoint y: 132, distance: 115.9
click at [281, 132] on div at bounding box center [281, 15] width 113 height 270
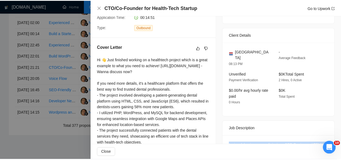
scroll to position [50, 0]
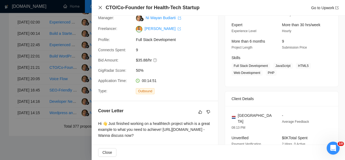
click at [100, 6] on icon "close" at bounding box center [100, 7] width 4 height 4
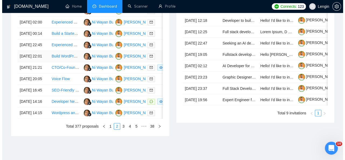
scroll to position [235, 0]
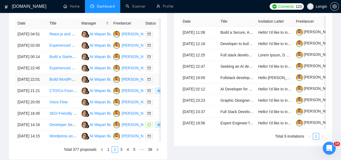
click at [69, 85] on td "Build WordPress Membership Podcast B2B Portal fee-based & secure" at bounding box center [63, 79] width 32 height 11
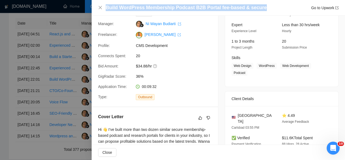
drag, startPoint x: 257, startPoint y: 8, endPoint x: 107, endPoint y: 6, distance: 150.6
click at [107, 6] on div "Build WordPress Membership Podcast B2B Portal fee-based & secure Go to Upwork" at bounding box center [222, 7] width 233 height 7
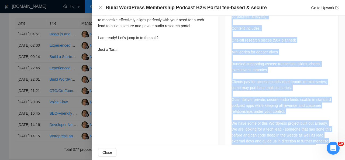
scroll to position [269, 0]
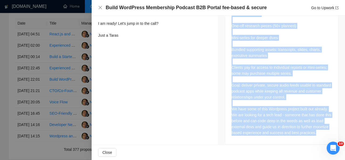
drag, startPoint x: 230, startPoint y: 38, endPoint x: 311, endPoint y: 129, distance: 122.0
click at [311, 129] on div "Building a high-value B2B audio research and podcast portal targeting instituti…" at bounding box center [281, 63] width 113 height 164
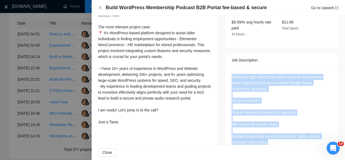
scroll to position [119, 0]
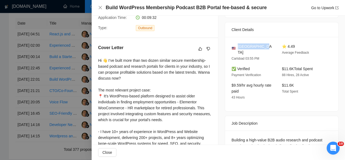
drag, startPoint x: 260, startPoint y: 46, endPoint x: 236, endPoint y: 46, distance: 23.8
click at [236, 46] on div "[GEOGRAPHIC_DATA]" at bounding box center [253, 49] width 42 height 12
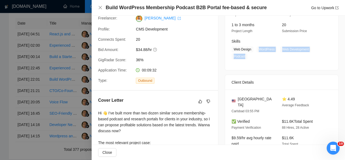
drag, startPoint x: 257, startPoint y: 50, endPoint x: 244, endPoint y: 58, distance: 15.4
click at [244, 58] on span "Web Design WordPress Web Development Podcast" at bounding box center [278, 52] width 92 height 13
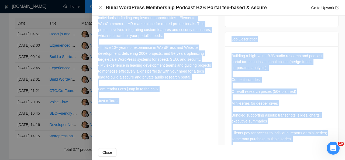
scroll to position [269, 0]
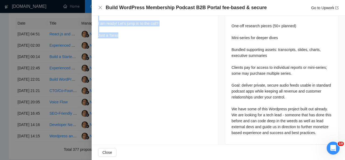
drag, startPoint x: 98, startPoint y: 34, endPoint x: 138, endPoint y: 65, distance: 51.1
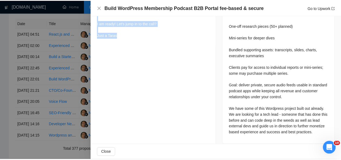
scroll to position [0, 0]
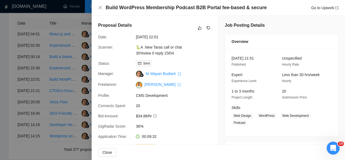
click at [104, 8] on div "Build WordPress Membership Podcast B2B Portal fee-based & secure Go to Upwork" at bounding box center [218, 7] width 241 height 7
click at [101, 8] on icon "close" at bounding box center [100, 7] width 4 height 4
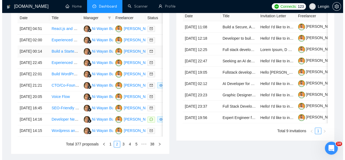
scroll to position [245, 0]
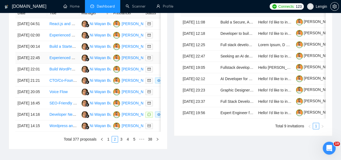
click at [65, 64] on td "Experienced WordPress Website Manager" at bounding box center [63, 57] width 32 height 11
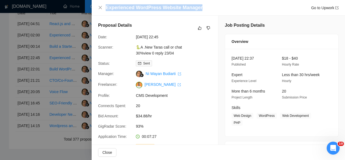
drag, startPoint x: 199, startPoint y: 6, endPoint x: 107, endPoint y: 9, distance: 92.3
click at [107, 9] on div "Experienced WordPress Website Manager Go to Upwork" at bounding box center [222, 7] width 233 height 7
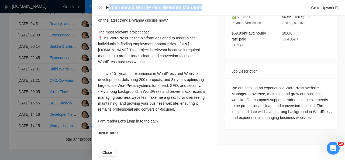
scroll to position [177, 0]
drag, startPoint x: 98, startPoint y: 16, endPoint x: 153, endPoint y: 138, distance: 134.0
click at [153, 138] on div "Cover Letter Hi 👋 I’ve built more than two dozen similar WordPress websites for…" at bounding box center [155, 65] width 127 height 159
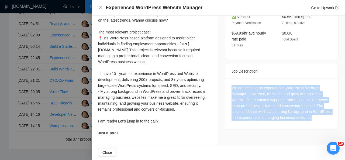
drag, startPoint x: 331, startPoint y: 109, endPoint x: 224, endPoint y: 77, distance: 111.5
click at [225, 79] on div "We are seeking an experienced WordPress Website Manager to oversee, maintain, a…" at bounding box center [281, 104] width 113 height 51
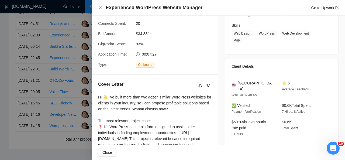
scroll to position [80, 0]
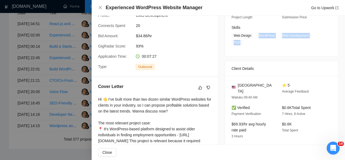
drag, startPoint x: 257, startPoint y: 34, endPoint x: 242, endPoint y: 42, distance: 17.3
click at [242, 42] on span "Web Design WordPress Web Development PHP" at bounding box center [278, 39] width 92 height 13
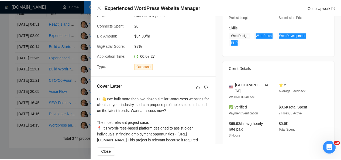
scroll to position [21, 0]
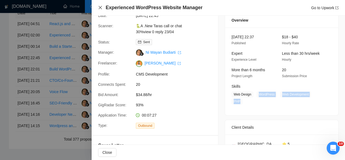
click at [101, 9] on icon "close" at bounding box center [100, 7] width 4 height 4
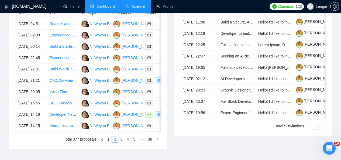
click at [126, 6] on link "Scanner" at bounding box center [136, 6] width 20 height 5
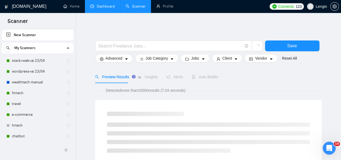
click at [106, 9] on link "Dashboard" at bounding box center [102, 6] width 25 height 5
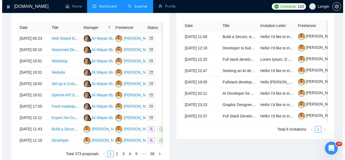
scroll to position [232, 0]
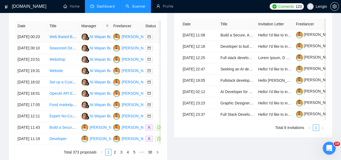
click at [67, 35] on td "Web Based Boat Launch Management Portal" at bounding box center [63, 36] width 32 height 11
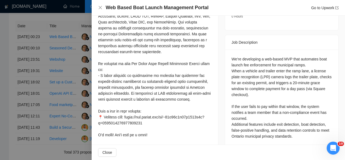
scroll to position [193, 0]
click at [99, 6] on icon "close" at bounding box center [100, 7] width 3 height 3
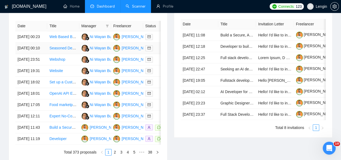
click at [69, 52] on td "Seasoned Developer with React, Next.js, and Node.js Experience" at bounding box center [63, 48] width 32 height 11
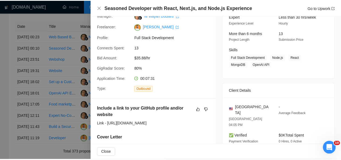
scroll to position [63, 0]
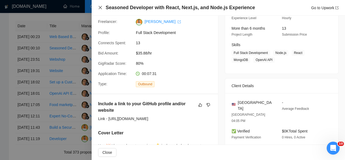
click at [100, 7] on icon "close" at bounding box center [100, 7] width 3 height 3
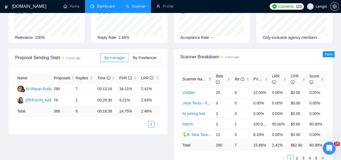
scroll to position [0, 0]
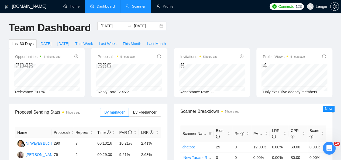
click at [133, 7] on link "Scanner" at bounding box center [136, 6] width 20 height 5
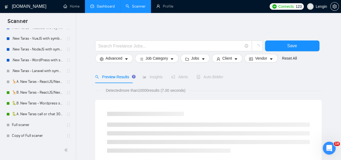
scroll to position [239, 0]
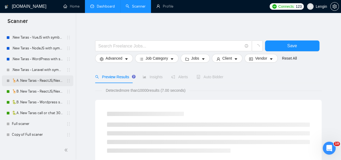
click at [50, 79] on link "🦒A .New Taras - ReactJS/NextJS usual 23/04" at bounding box center [37, 80] width 51 height 11
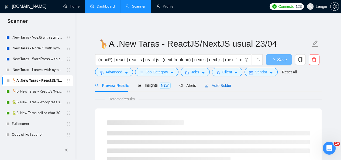
click at [224, 85] on span "Auto Bidder" at bounding box center [218, 85] width 27 height 4
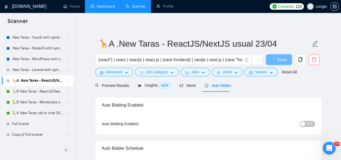
radio input "false"
radio input "true"
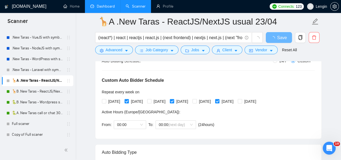
scroll to position [112, 0]
click at [38, 104] on link "🐍B .New Taras - Wordpress short 23/04" at bounding box center [37, 102] width 51 height 11
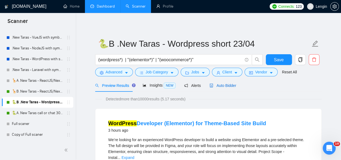
click at [219, 85] on span "Auto Bidder" at bounding box center [223, 85] width 27 height 4
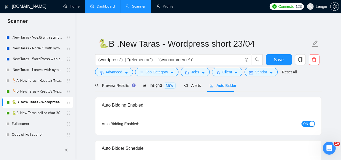
radio input "false"
radio input "true"
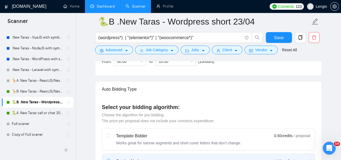
scroll to position [129, 0]
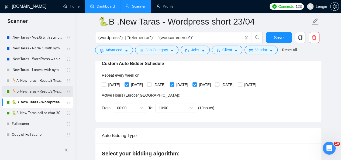
click at [51, 93] on link "🦒B .New Taras - ReactJS/NextJS rel exp 23/04" at bounding box center [37, 91] width 51 height 11
